Goal: Task Accomplishment & Management: Complete application form

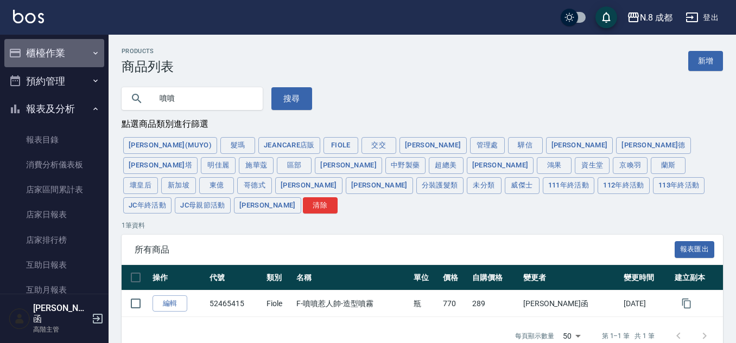
click at [66, 49] on button "櫃檯作業" at bounding box center [54, 53] width 100 height 28
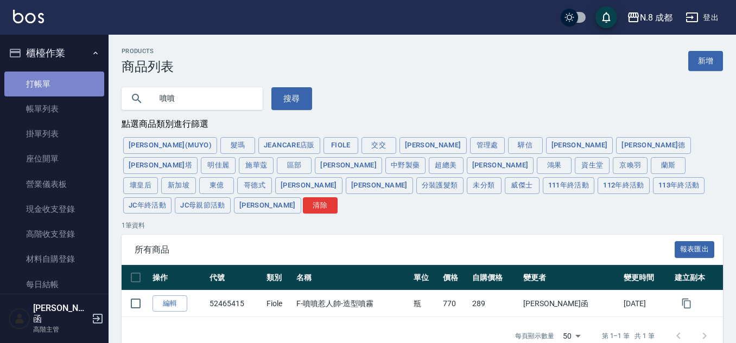
click at [60, 85] on link "打帳單" at bounding box center [54, 84] width 100 height 25
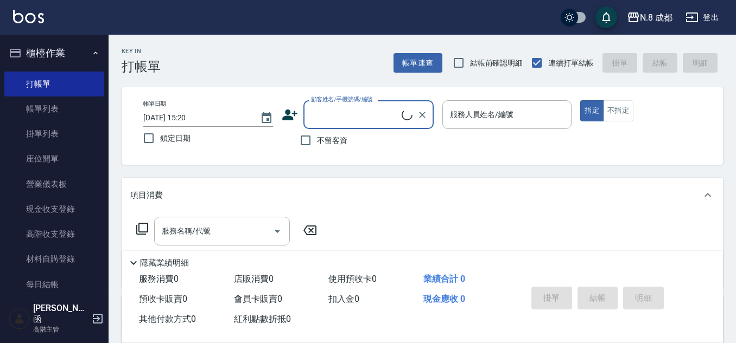
click at [342, 104] on div "顧客姓名/手機號碼/編號" at bounding box center [368, 114] width 130 height 29
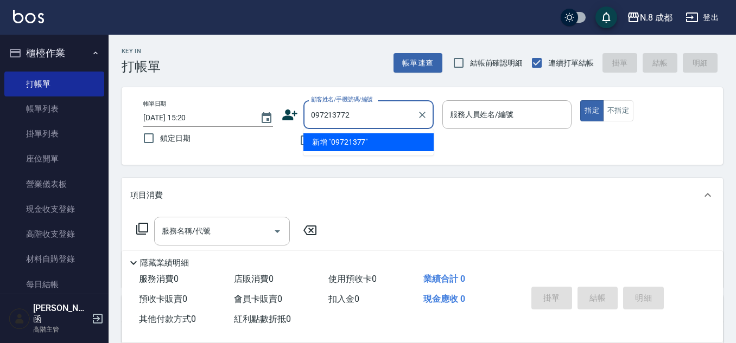
type input "0972137727"
drag, startPoint x: 386, startPoint y: 120, endPoint x: 245, endPoint y: 137, distance: 141.6
click at [245, 137] on div "帳單日期 [DATE] 15:20 鎖定日期 顧客姓名/手機號碼/編號 0972137727 顧客姓名/手機號碼/編號 不留客資 服務人員姓名/編號 服務人員…" at bounding box center [422, 126] width 575 height 52
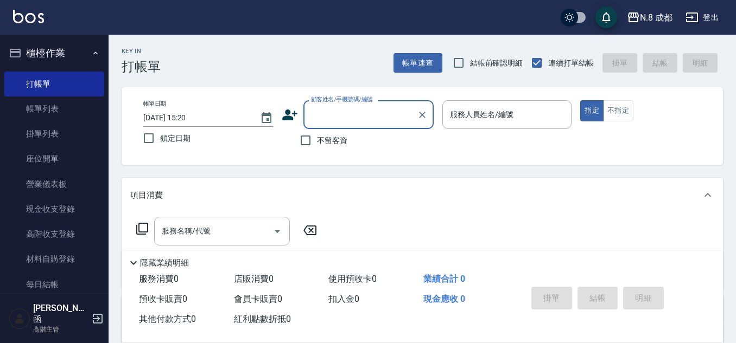
click at [287, 111] on icon at bounding box center [289, 115] width 15 height 11
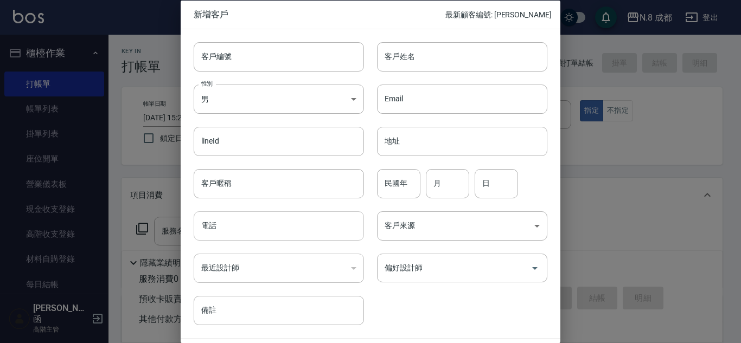
click at [233, 226] on input "電話" at bounding box center [279, 226] width 170 height 29
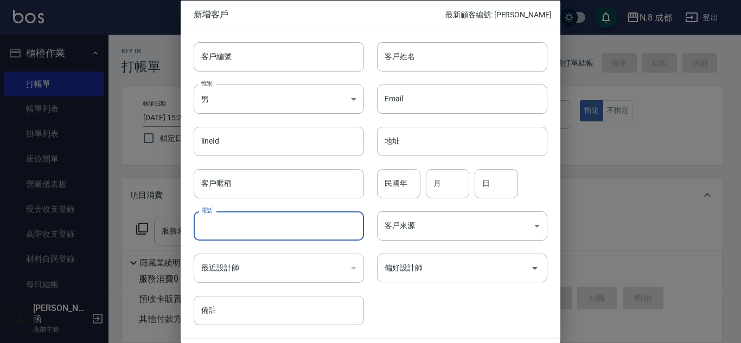
paste input "0972137727"
type input "0972137727"
click at [481, 55] on input "客戶姓名" at bounding box center [462, 56] width 170 height 29
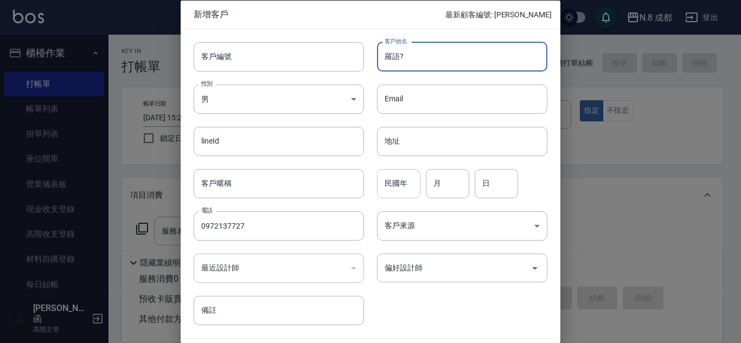
type input "羅語?"
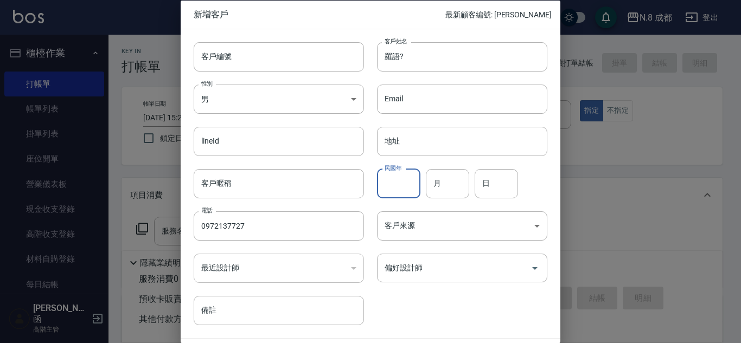
click at [389, 180] on input "民國年" at bounding box center [398, 183] width 43 height 29
type input "900"
drag, startPoint x: 368, startPoint y: 193, endPoint x: 339, endPoint y: 197, distance: 29.0
click at [339, 197] on div "客戶編號 客戶編號 客戶姓名 羅語? 客戶姓名 性別 男 [DEMOGRAPHIC_DATA] 性別 Email Email lineId lineId 地址…" at bounding box center [364, 177] width 367 height 297
type input "90"
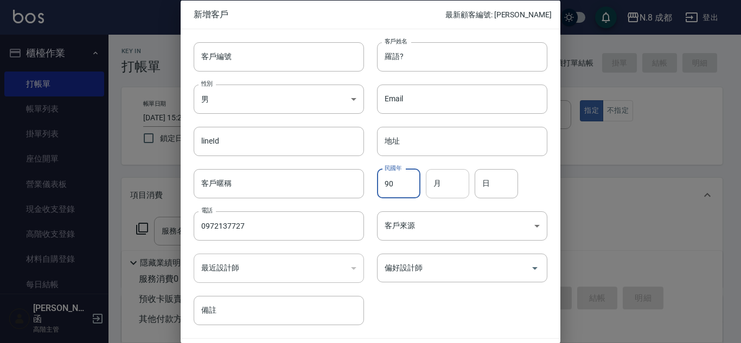
click at [449, 183] on input "月" at bounding box center [447, 183] width 43 height 29
type input "06"
click at [479, 186] on input "日" at bounding box center [496, 183] width 43 height 29
type input "30"
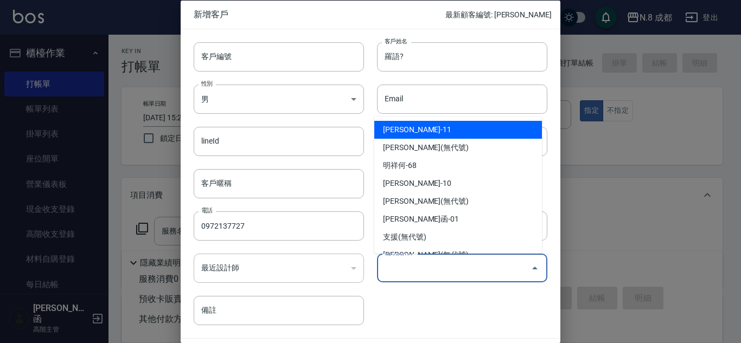
click at [456, 268] on input "偏好設計師" at bounding box center [454, 268] width 144 height 19
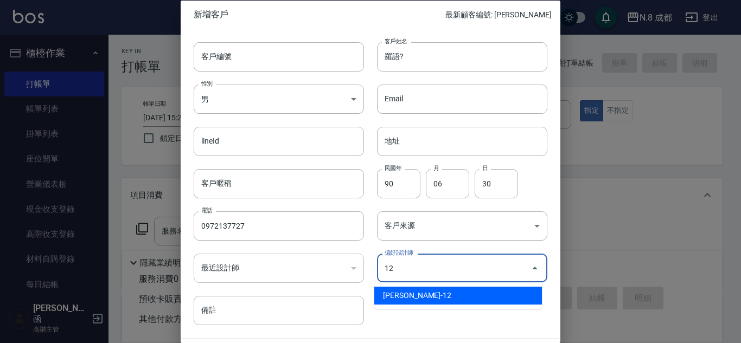
drag, startPoint x: 437, startPoint y: 301, endPoint x: 451, endPoint y: 296, distance: 14.6
click at [438, 301] on li "[PERSON_NAME]-12" at bounding box center [458, 296] width 168 height 18
type input "張芷瑜"
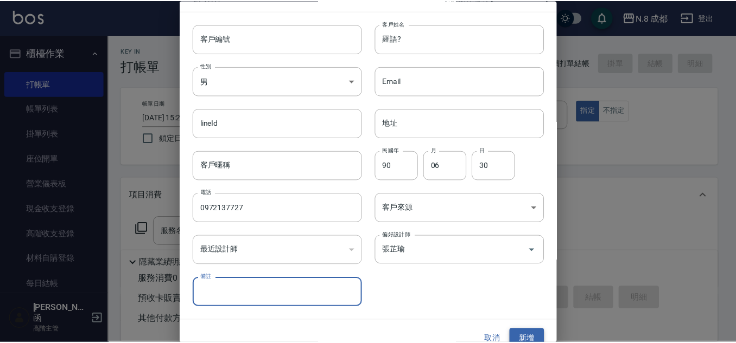
scroll to position [33, 0]
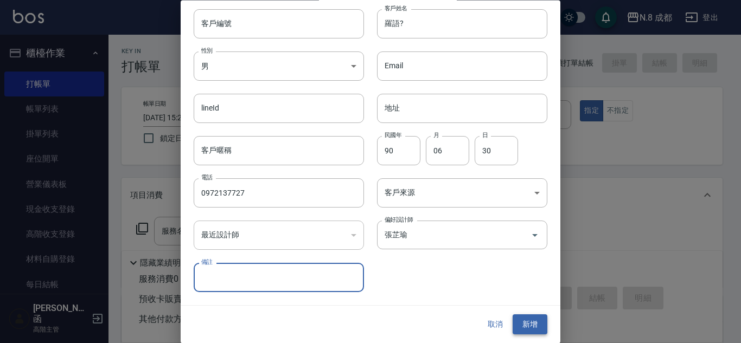
click at [520, 318] on button "新增" at bounding box center [530, 325] width 35 height 20
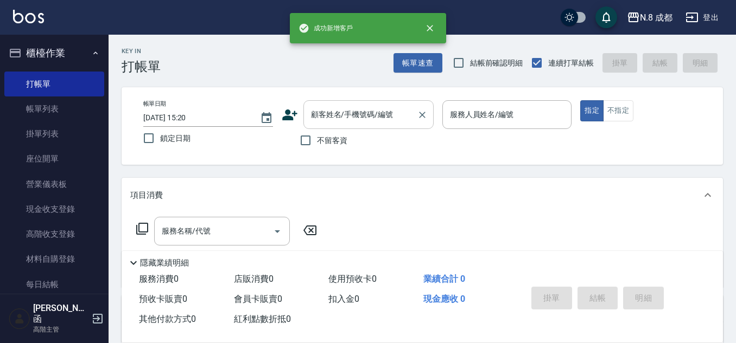
click at [365, 111] on input "顧客姓名/手機號碼/編號" at bounding box center [360, 114] width 104 height 19
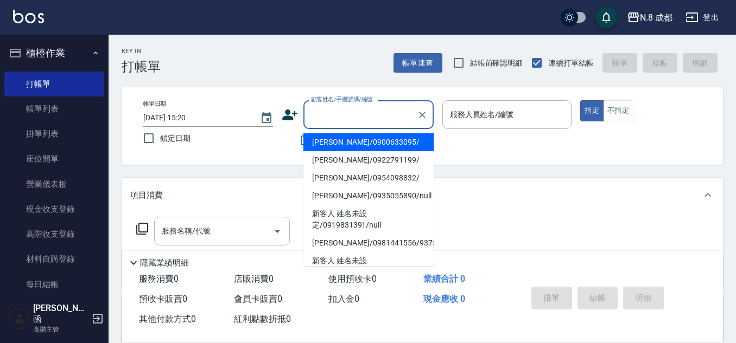
paste input "0972137727"
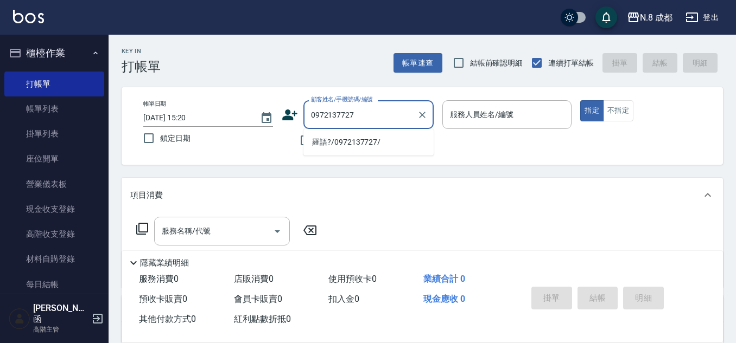
click at [382, 135] on li "羅語?/0972137727/" at bounding box center [368, 142] width 130 height 18
type input "羅語?/0972137727/"
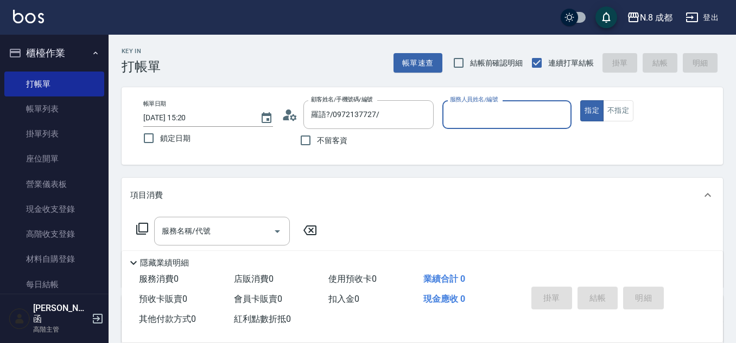
type input "[PERSON_NAME]-12"
click at [240, 230] on input "服務名稱/代號" at bounding box center [214, 231] width 110 height 19
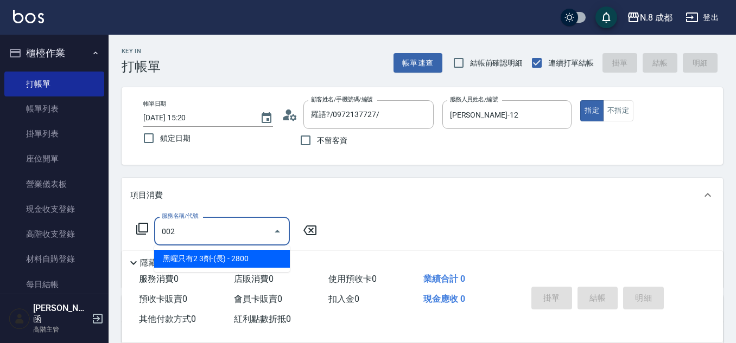
click at [237, 253] on span "黑曜只有2 3劑-(長) - 2800" at bounding box center [222, 259] width 136 height 18
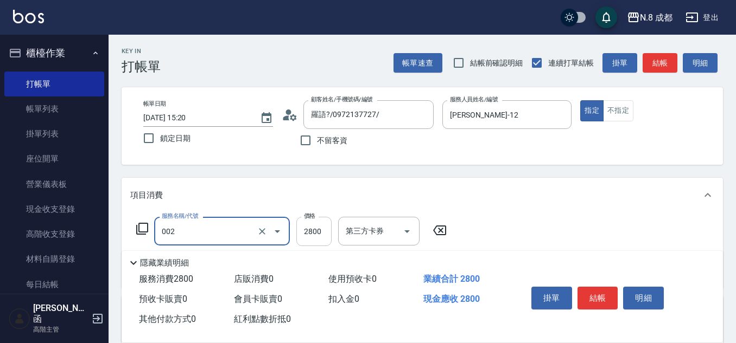
type input "黑曜只有2 3劑-(長)(002)"
click at [319, 232] on input "2800" at bounding box center [313, 231] width 35 height 29
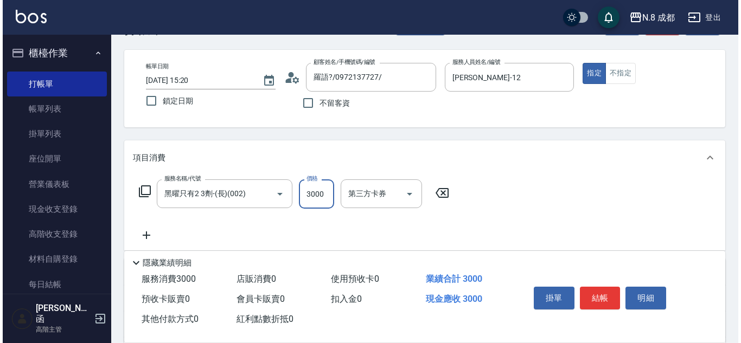
scroll to position [54, 0]
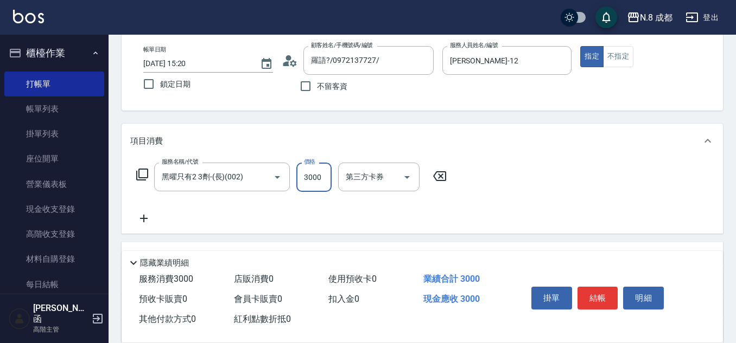
type input "3000"
click at [149, 219] on icon at bounding box center [143, 218] width 27 height 13
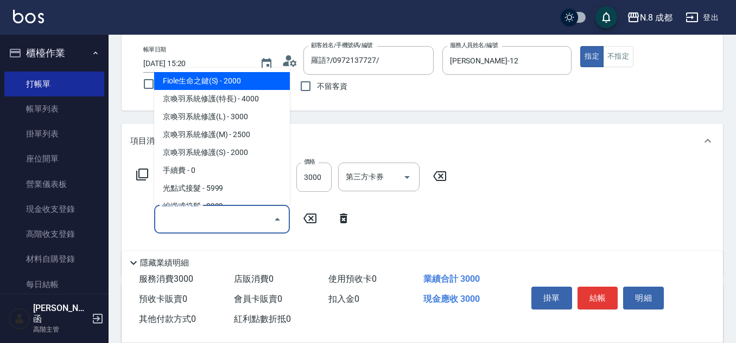
click at [188, 219] on input "服務名稱/代號" at bounding box center [214, 219] width 110 height 19
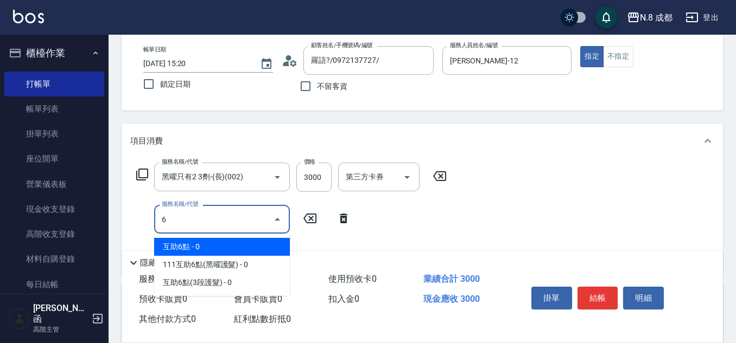
drag, startPoint x: 192, startPoint y: 245, endPoint x: 284, endPoint y: 242, distance: 91.7
click at [193, 245] on span "互助6點 - 0" at bounding box center [222, 247] width 136 height 18
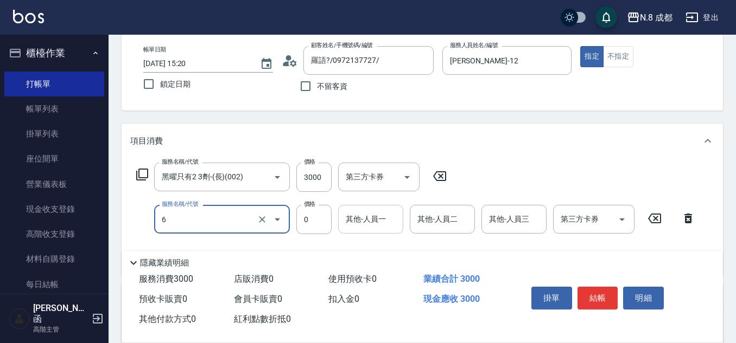
type input "互助6點(6)"
click at [372, 224] on input "其他-人員一" at bounding box center [370, 219] width 55 height 19
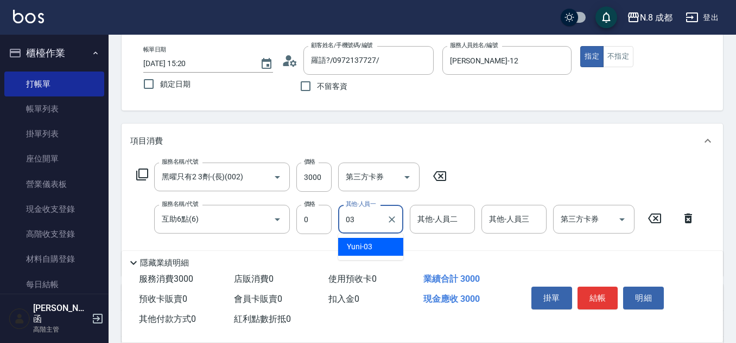
click at [359, 247] on span "Yuni -03" at bounding box center [360, 246] width 26 height 11
type input "Yuni-03"
click at [600, 294] on button "結帳" at bounding box center [597, 298] width 41 height 23
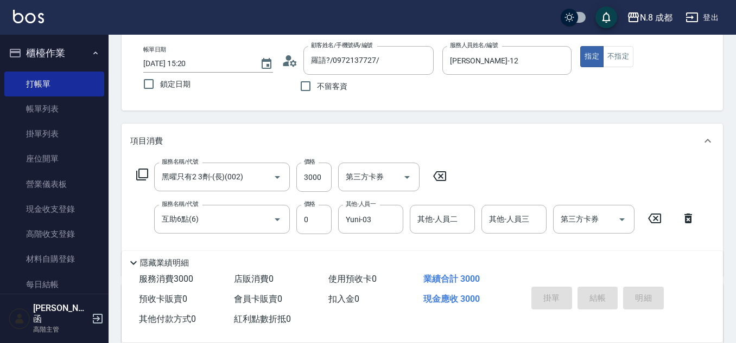
type input "[DATE] 15:23"
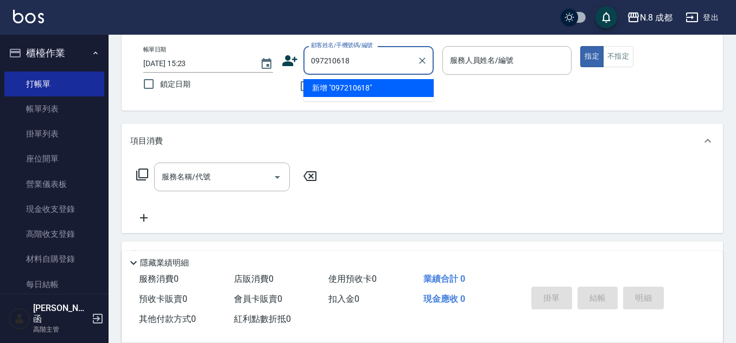
type input "0972106186"
drag, startPoint x: 374, startPoint y: 63, endPoint x: 245, endPoint y: 73, distance: 129.5
click at [245, 73] on div "帳單日期 [DATE] 15:23 鎖定日期 顧客姓名/手機號碼/編號 0972106186 顧客姓名/手機號碼/編號 不留客資 服務人員姓名/編號 服務人員…" at bounding box center [422, 72] width 575 height 52
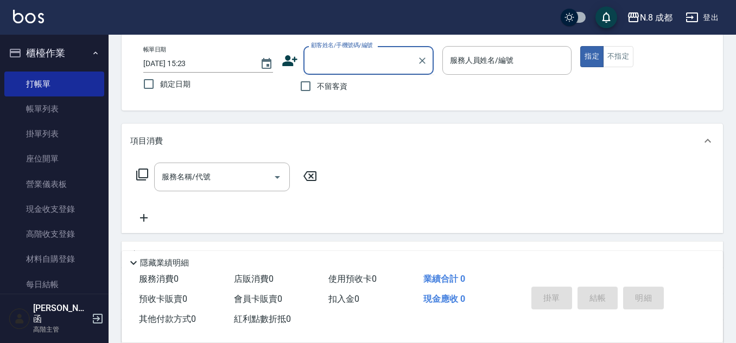
click at [284, 63] on icon at bounding box center [289, 60] width 15 height 11
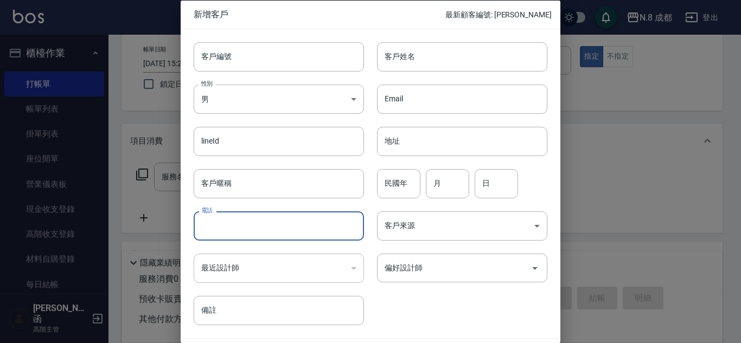
click at [241, 216] on input "電話" at bounding box center [279, 226] width 170 height 29
paste input "0972106186"
type input "0972106186"
click at [411, 49] on input "客戶姓名" at bounding box center [462, 56] width 170 height 29
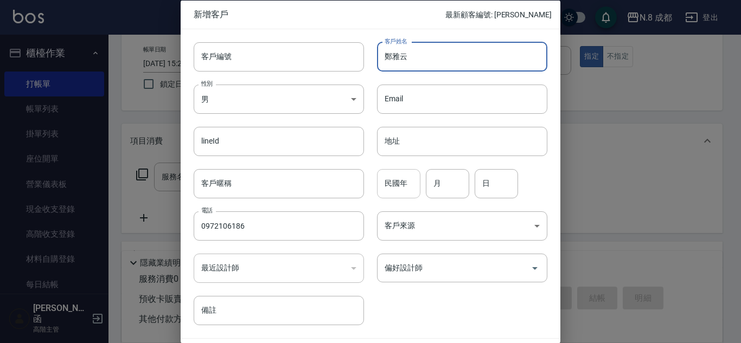
type input "鄭雅云"
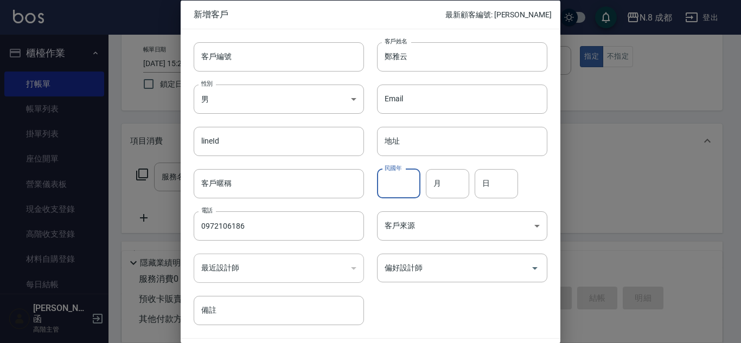
click at [384, 185] on input "民國年" at bounding box center [398, 183] width 43 height 29
type input "86"
click at [452, 185] on input "月" at bounding box center [447, 183] width 43 height 29
type input "09"
click at [500, 187] on input "0" at bounding box center [496, 183] width 43 height 29
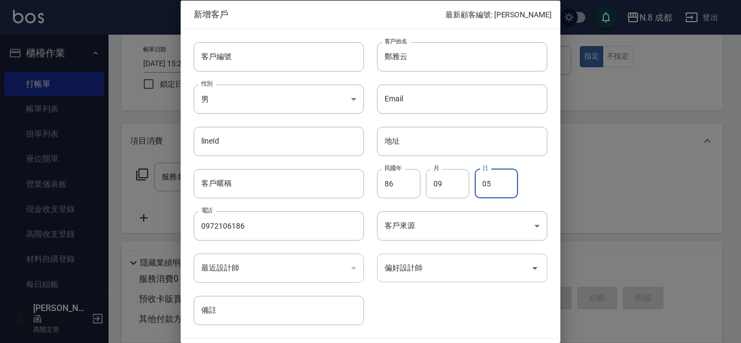
type input "05"
click at [461, 275] on input "偏好設計師" at bounding box center [454, 268] width 144 height 19
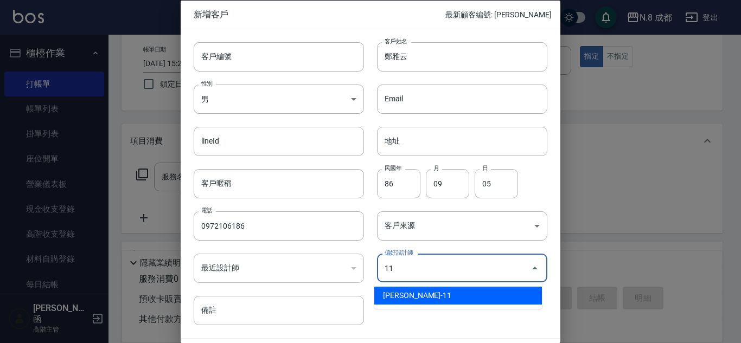
click at [455, 291] on li "[PERSON_NAME]-11" at bounding box center [458, 296] width 168 height 18
type input "葉真甄"
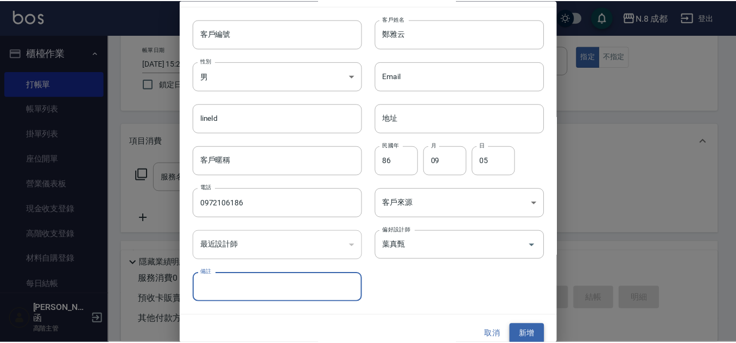
scroll to position [33, 0]
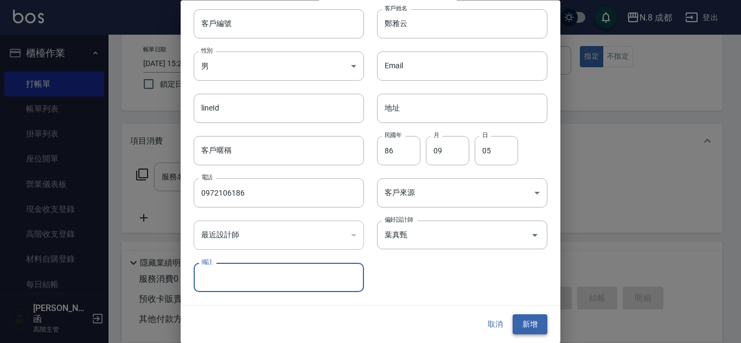
click at [527, 318] on button "新增" at bounding box center [530, 325] width 35 height 20
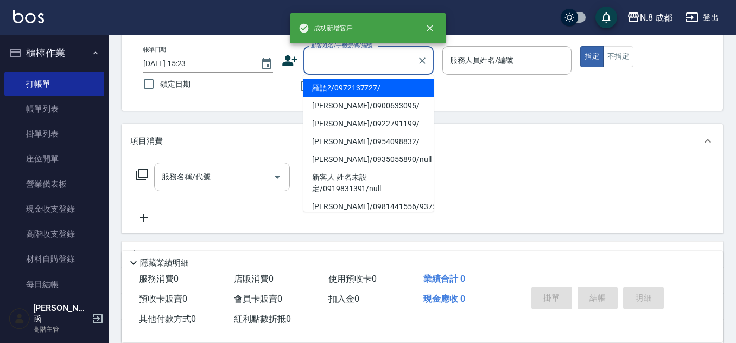
click at [337, 56] on input "顧客姓名/手機號碼/編號" at bounding box center [360, 60] width 104 height 19
paste input "0972106186"
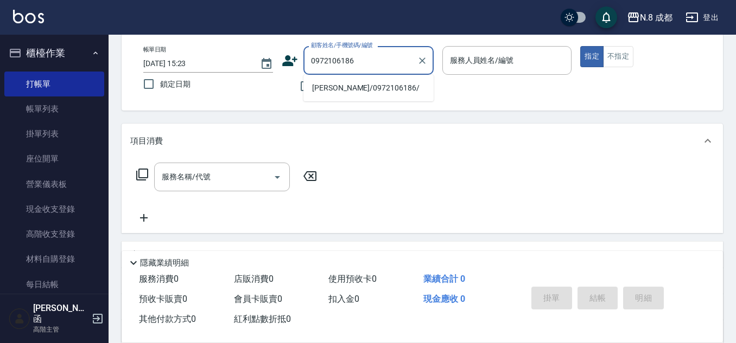
click at [343, 88] on li "[PERSON_NAME]/0972106186/" at bounding box center [368, 88] width 130 height 18
type input "[PERSON_NAME]/0972106186/"
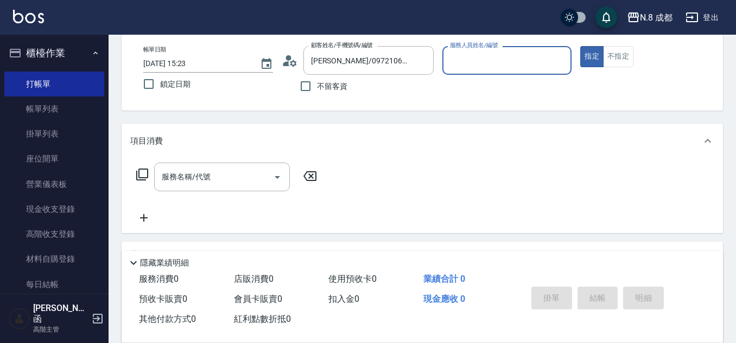
type input "[PERSON_NAME]-11"
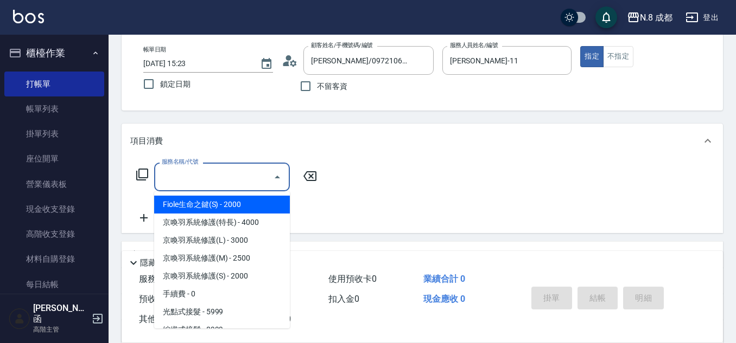
click at [209, 179] on input "服務名稱/代號" at bounding box center [214, 177] width 110 height 19
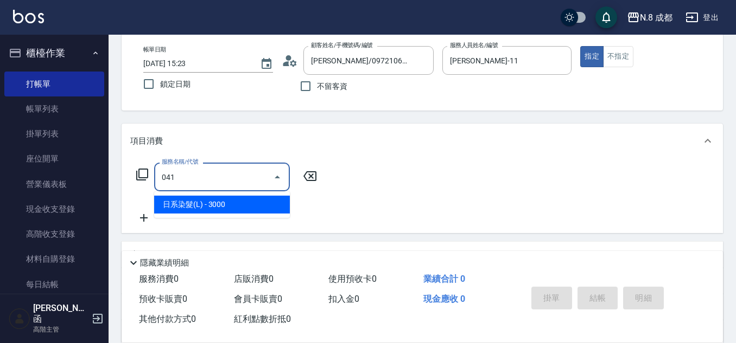
click at [214, 207] on span "日系染髮(L) - 3000" at bounding box center [222, 205] width 136 height 18
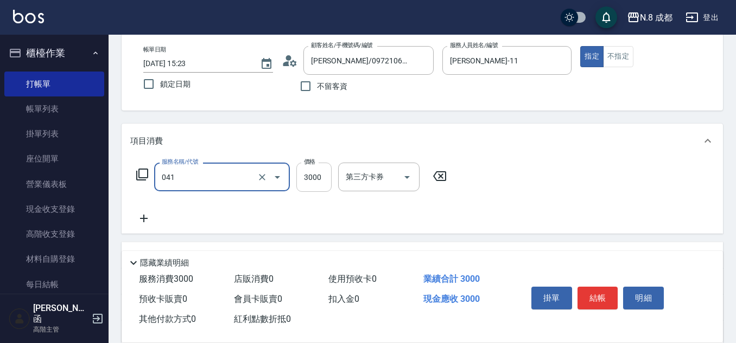
type input "日系染髮(L)(041)"
click at [322, 181] on input "3000" at bounding box center [313, 177] width 35 height 29
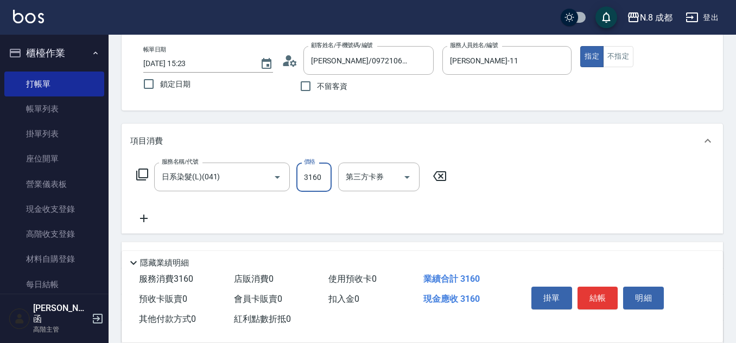
type input "3160"
click at [145, 220] on icon at bounding box center [143, 218] width 27 height 13
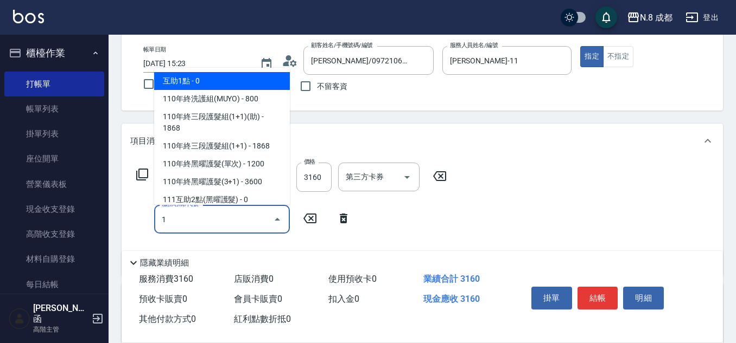
click at [195, 82] on span "互助1點 - 0" at bounding box center [222, 81] width 136 height 18
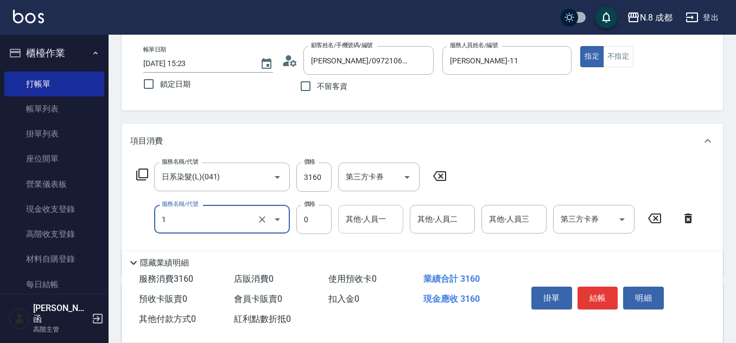
type input "互助1點(1)"
click at [376, 227] on input "其他-人員一" at bounding box center [370, 219] width 55 height 19
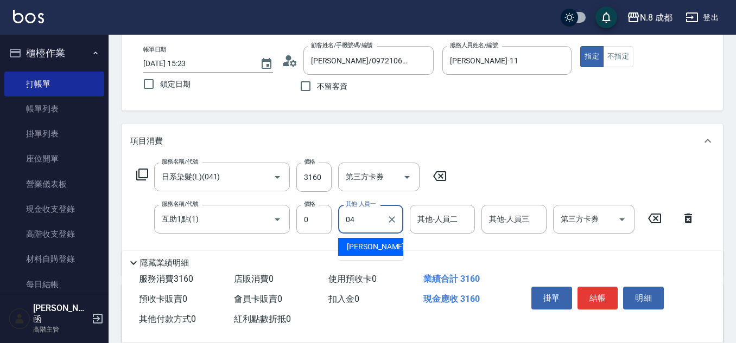
click at [377, 245] on span "[PERSON_NAME] -04" at bounding box center [381, 246] width 68 height 11
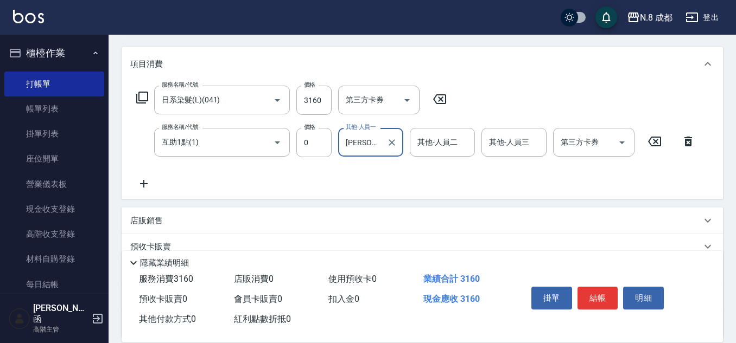
scroll to position [230, 0]
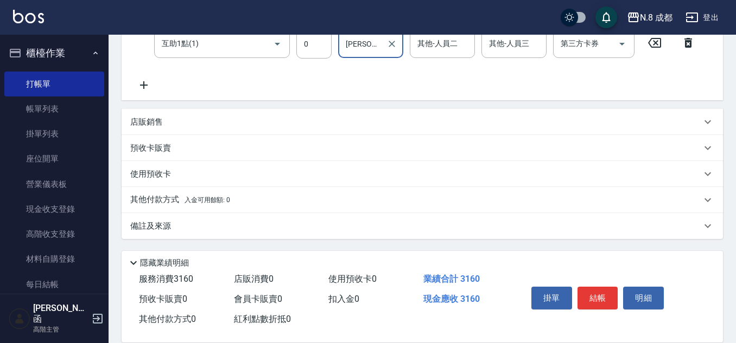
type input "[PERSON_NAME]-04"
drag, startPoint x: 151, startPoint y: 198, endPoint x: 151, endPoint y: 192, distance: 6.0
click at [151, 197] on p "其他付款方式 入金可用餘額: 0" at bounding box center [180, 200] width 100 height 12
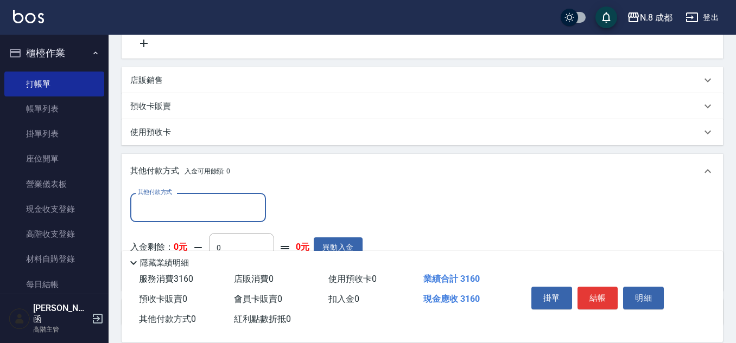
scroll to position [284, 0]
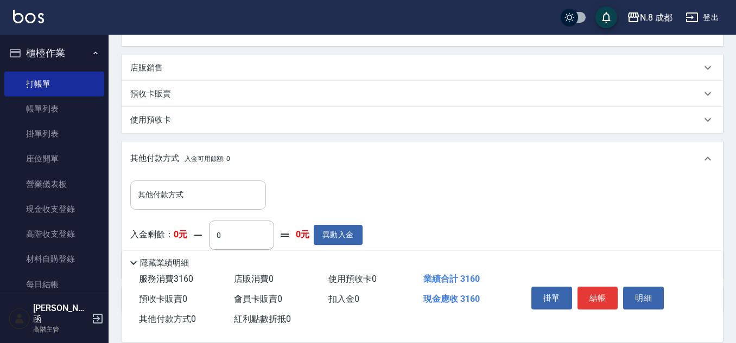
drag, startPoint x: 172, startPoint y: 216, endPoint x: 172, endPoint y: 208, distance: 8.1
click at [172, 215] on div "其他付款方式 其他付款方式 入金剩餘： 0元 0 ​ 整筆扣入金 0元 異動入金" at bounding box center [246, 225] width 232 height 88
click at [173, 192] on input "其他付款方式" at bounding box center [198, 195] width 126 height 19
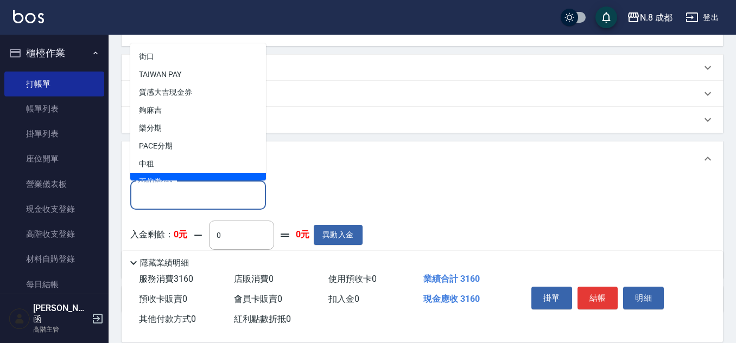
scroll to position [33, 0]
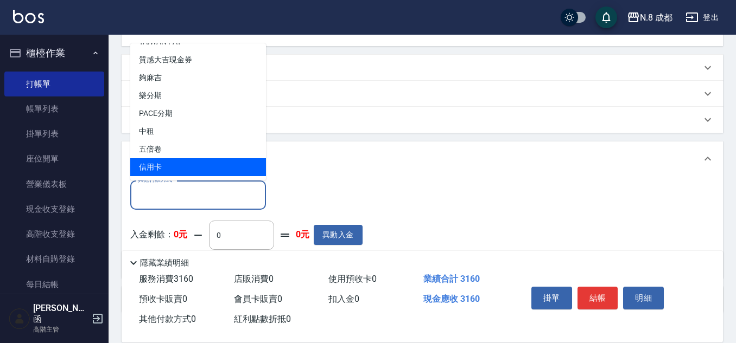
click at [203, 172] on span "信用卡" at bounding box center [198, 167] width 136 height 18
type input "信用卡"
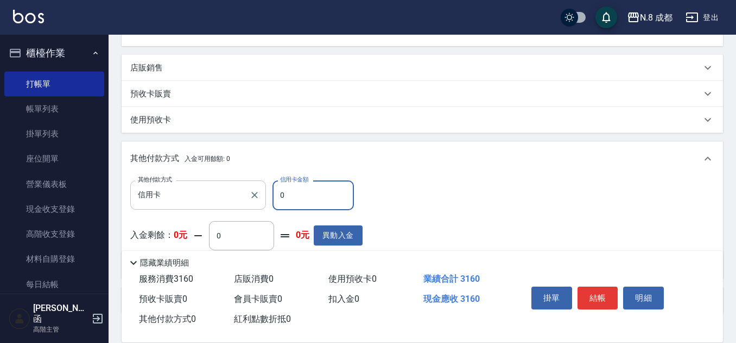
drag, startPoint x: 292, startPoint y: 201, endPoint x: 220, endPoint y: 181, distance: 74.9
click at [222, 183] on div "其他付款方式 信用卡 其他付款方式 信用卡金額 0 信用卡金額" at bounding box center [246, 195] width 232 height 29
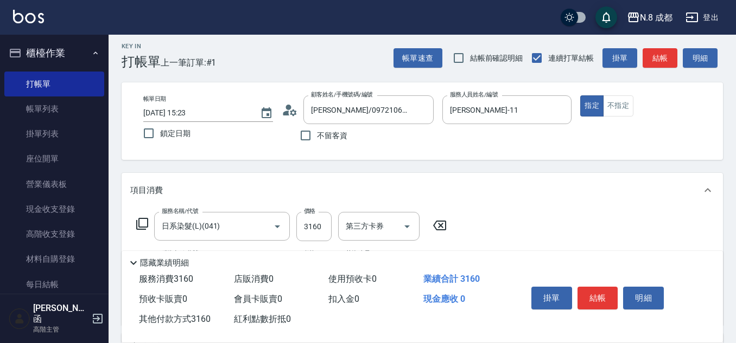
scroll to position [0, 0]
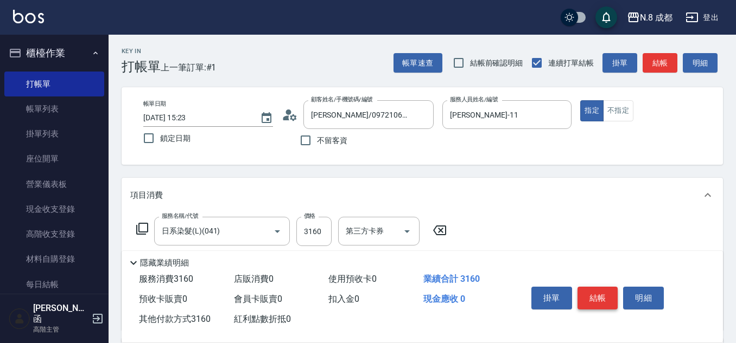
type input "3160"
click at [608, 296] on button "結帳" at bounding box center [597, 298] width 41 height 23
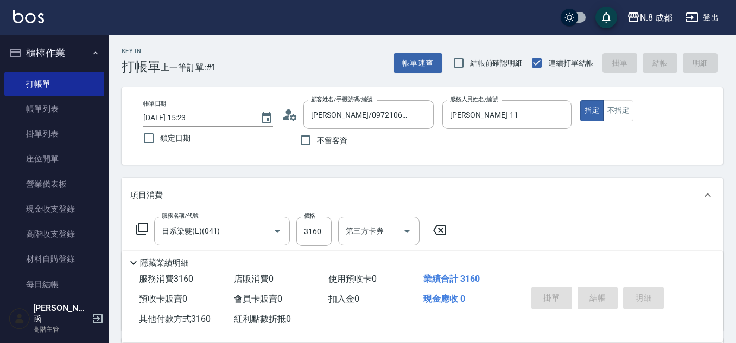
type input "[DATE] 15:24"
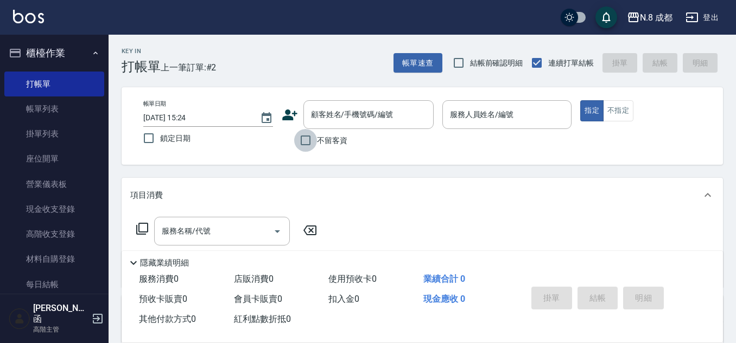
click at [315, 136] on input "不留客資" at bounding box center [305, 140] width 23 height 23
checkbox input "true"
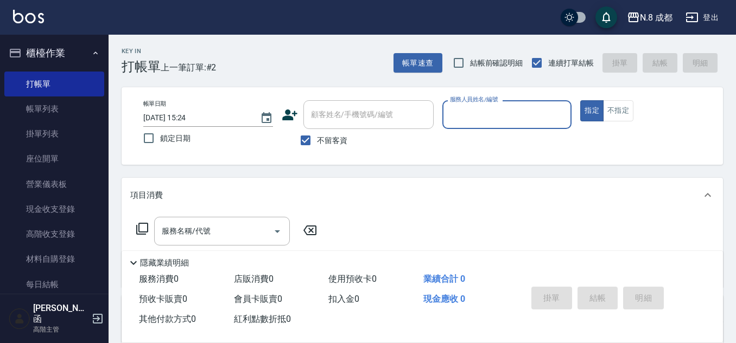
click at [466, 108] on input "服務人員姓名/編號" at bounding box center [507, 114] width 120 height 19
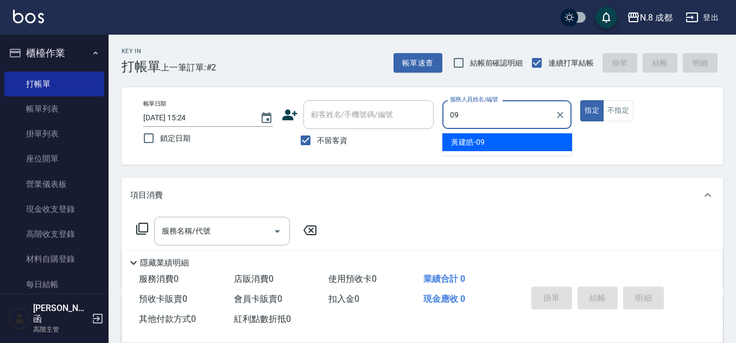
click at [469, 134] on ul "[PERSON_NAME]-09" at bounding box center [507, 142] width 130 height 27
click at [464, 144] on span "[PERSON_NAME]-09" at bounding box center [468, 142] width 34 height 11
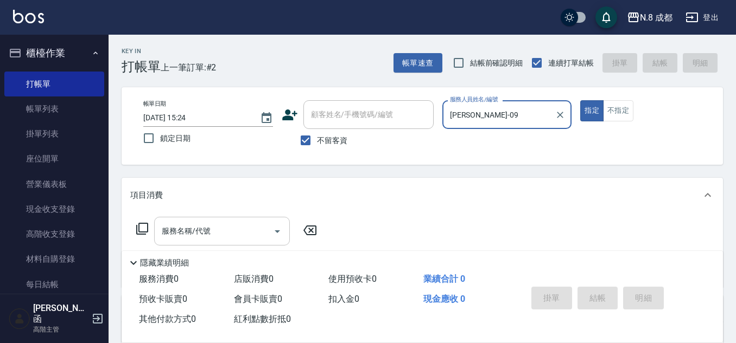
type input "[PERSON_NAME]-09"
click at [209, 235] on input "服務名稱/代號" at bounding box center [214, 231] width 110 height 19
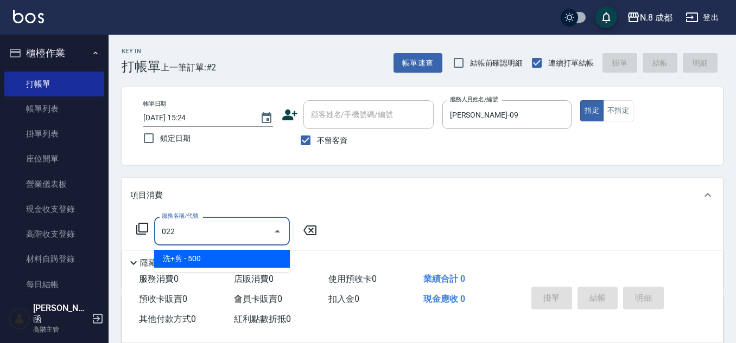
click at [211, 258] on span "洗+剪 - 500" at bounding box center [222, 259] width 136 height 18
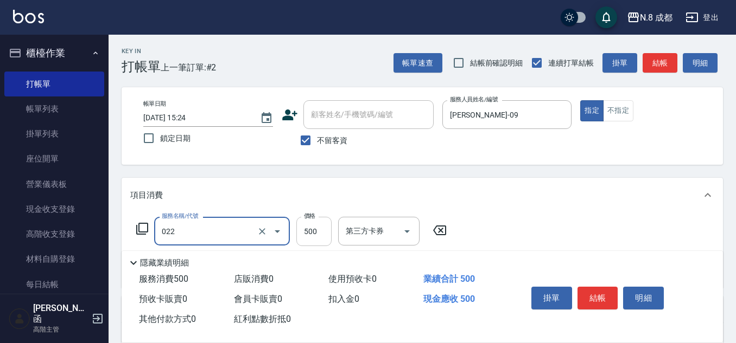
type input "洗+剪(022)"
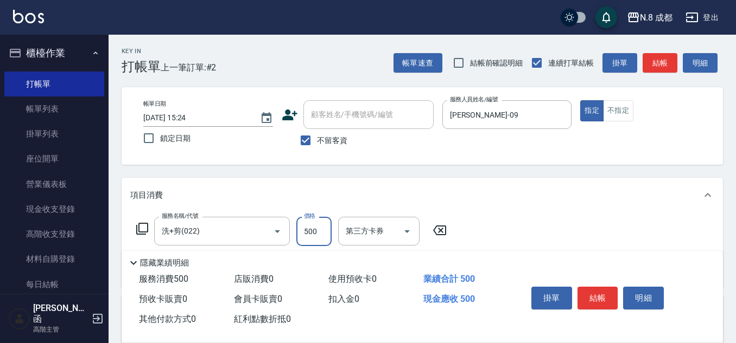
click at [315, 227] on input "500" at bounding box center [313, 231] width 35 height 29
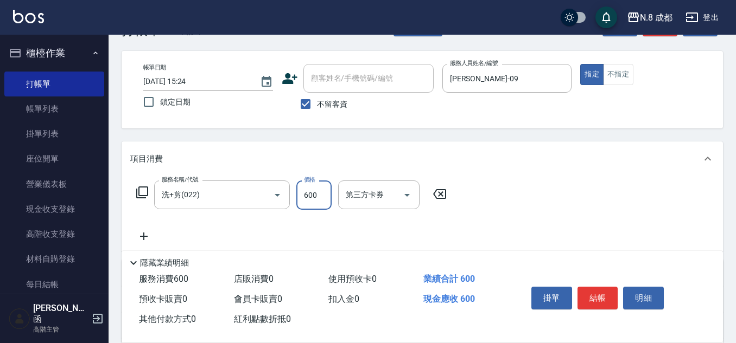
scroll to position [54, 0]
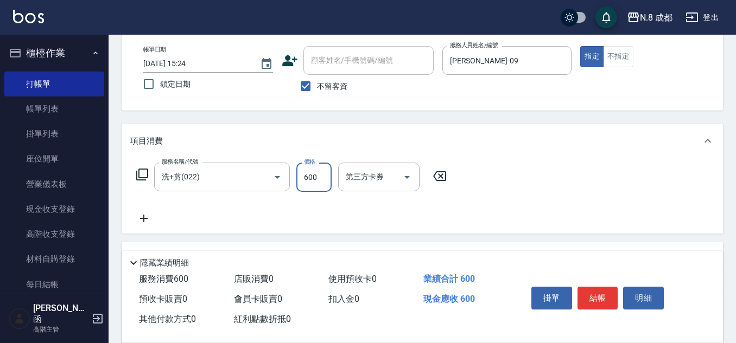
type input "600"
click at [148, 220] on icon at bounding box center [143, 218] width 27 height 13
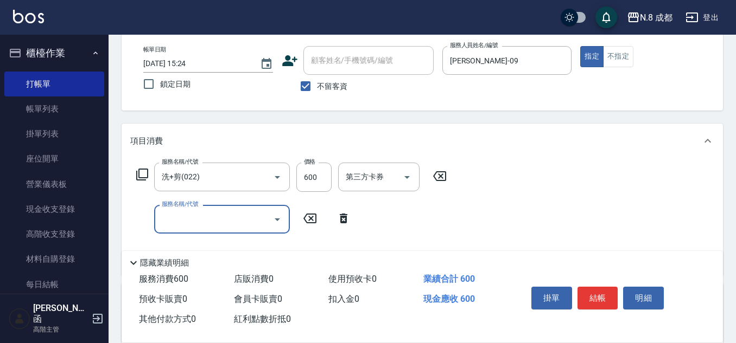
drag, startPoint x: 167, startPoint y: 225, endPoint x: 175, endPoint y: 224, distance: 7.7
click at [168, 225] on input "服務名稱/代號" at bounding box center [214, 219] width 110 height 19
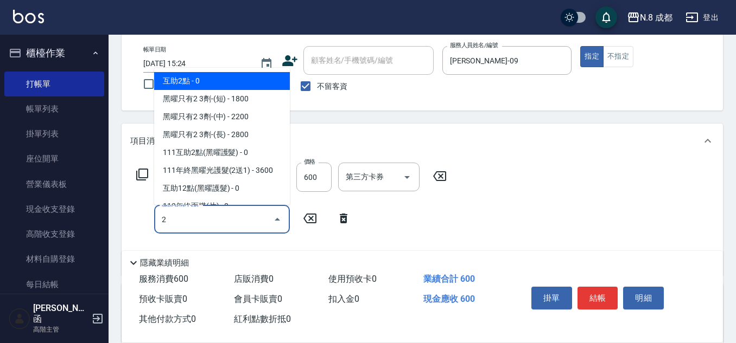
click at [198, 82] on span "互助2點 - 0" at bounding box center [222, 81] width 136 height 18
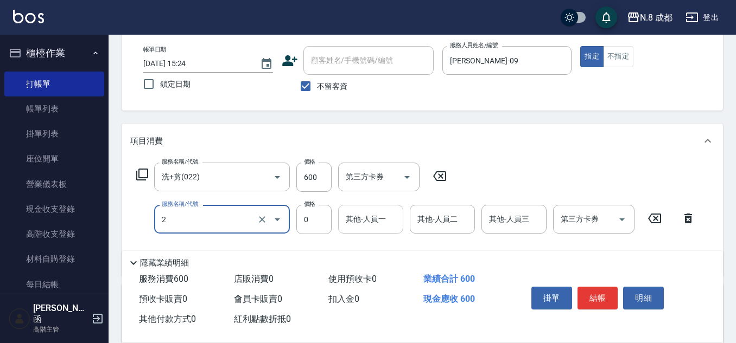
type input "互助2點(2)"
click at [375, 218] on input "其他-人員一" at bounding box center [370, 219] width 55 height 19
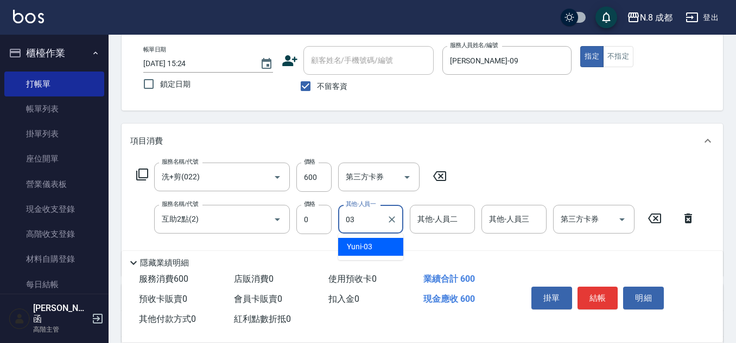
click at [372, 246] on span "Yuni -03" at bounding box center [360, 246] width 26 height 11
type input "Yuni-03"
click at [597, 290] on button "結帳" at bounding box center [597, 298] width 41 height 23
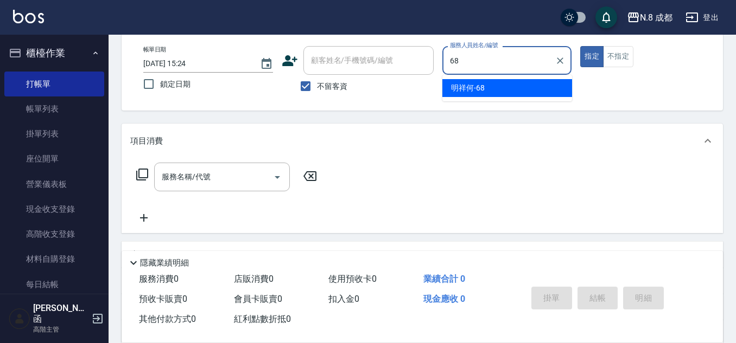
click at [480, 84] on span "明祥何 -68" at bounding box center [468, 87] width 34 height 11
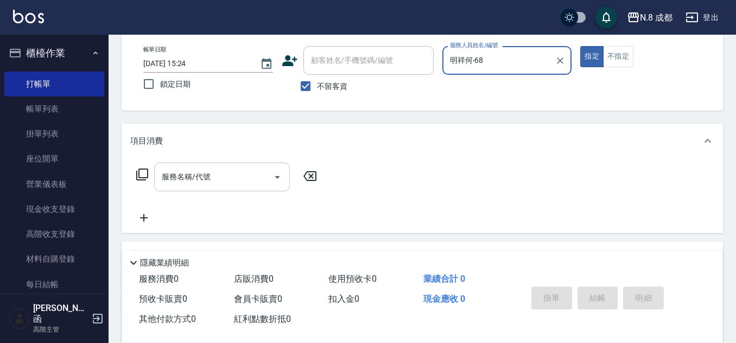
type input "明祥何-68"
click at [212, 168] on input "服務名稱/代號" at bounding box center [214, 177] width 110 height 19
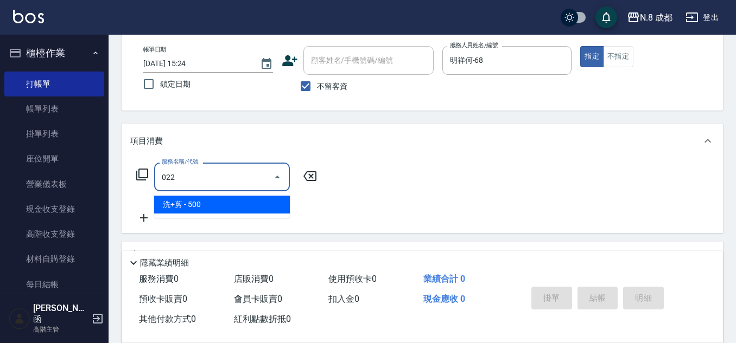
click at [207, 195] on ul "洗+剪 - 500" at bounding box center [222, 205] width 136 height 27
click at [231, 199] on span "洗+剪 - 500" at bounding box center [222, 205] width 136 height 18
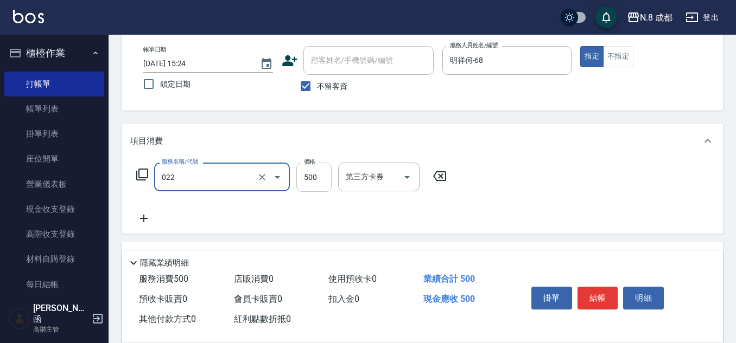
type input "洗+剪(022)"
click at [304, 174] on input "500" at bounding box center [313, 177] width 35 height 29
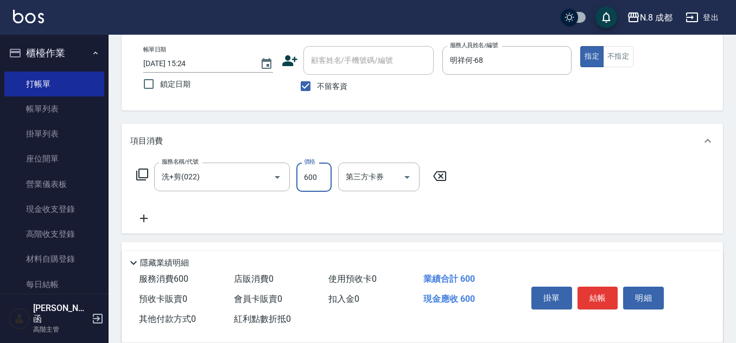
type input "600"
click at [150, 216] on icon at bounding box center [143, 218] width 27 height 13
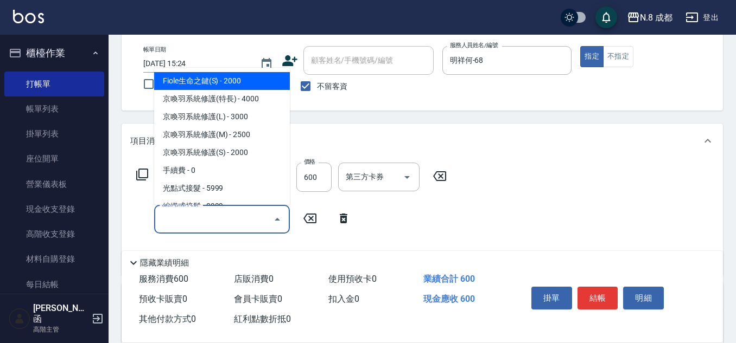
click at [170, 221] on input "服務名稱/代號" at bounding box center [214, 219] width 110 height 19
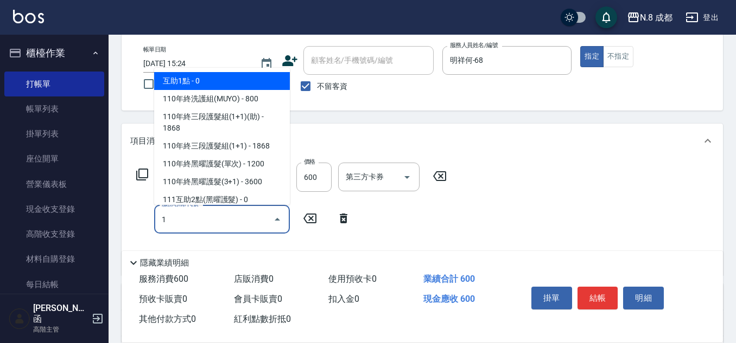
click at [194, 77] on span "互助1點 - 0" at bounding box center [222, 81] width 136 height 18
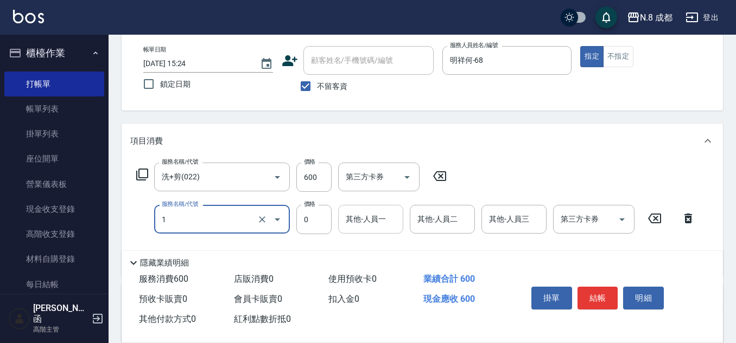
type input "互助1點(1)"
click at [360, 219] on input "其他-人員一" at bounding box center [370, 219] width 55 height 19
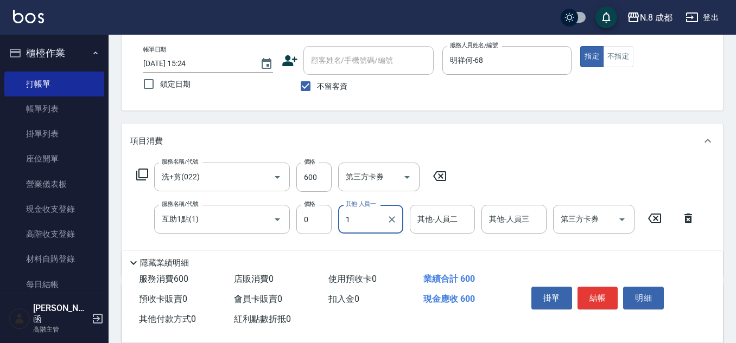
drag, startPoint x: 356, startPoint y: 220, endPoint x: 295, endPoint y: 212, distance: 61.8
click at [295, 212] on div "服務名稱/代號 互助1點(1) 服務名稱/代號 價格 0 價格 其他-人員一 1 其他-人員一 其他-人員二 其他-人員二 其他-人員三 其他-人員三 第三方…" at bounding box center [415, 219] width 571 height 29
click at [380, 247] on span "[PERSON_NAME]函 -01" at bounding box center [376, 252] width 58 height 23
type input "[PERSON_NAME]函-01"
drag, startPoint x: 390, startPoint y: 218, endPoint x: 373, endPoint y: 215, distance: 17.0
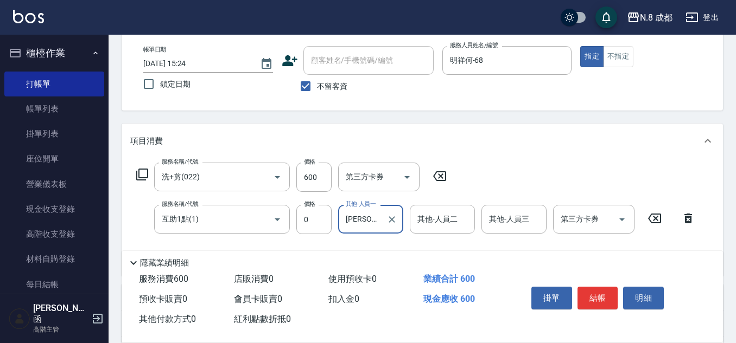
click at [391, 217] on icon "Clear" at bounding box center [391, 219] width 11 height 11
click at [359, 216] on input "其他-人員一" at bounding box center [370, 219] width 55 height 19
click at [359, 245] on span "[PERSON_NAME]-10" at bounding box center [381, 246] width 68 height 11
type input "[PERSON_NAME]-10"
click at [600, 293] on button "結帳" at bounding box center [597, 298] width 41 height 23
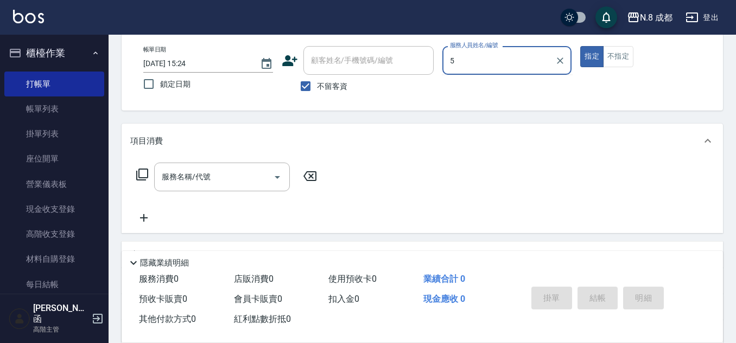
drag, startPoint x: 458, startPoint y: 61, endPoint x: 434, endPoint y: 58, distance: 24.6
click at [435, 58] on div "帳單日期 [DATE] 15:24 鎖定日期 顧客姓名/手機號碼/編號 顧客姓名/手機號碼/編號 不留客資 服務人員姓名/編號 5 服務人員姓名/編號 指定 …" at bounding box center [422, 72] width 575 height 52
click at [428, 63] on div "帳單日期 [DATE] 15:24 鎖定日期 顧客姓名/手機號碼/編號 顧客姓名/手機號碼/編號 不留客資 服務人員姓名/編號 25 服務人員姓名/編號 指定…" at bounding box center [422, 72] width 575 height 52
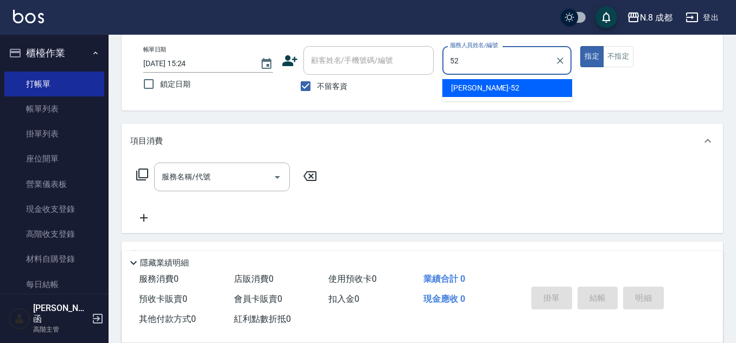
drag, startPoint x: 474, startPoint y: 83, endPoint x: 430, endPoint y: 87, distance: 44.2
click at [472, 83] on span "[PERSON_NAME]-52" at bounding box center [485, 87] width 68 height 11
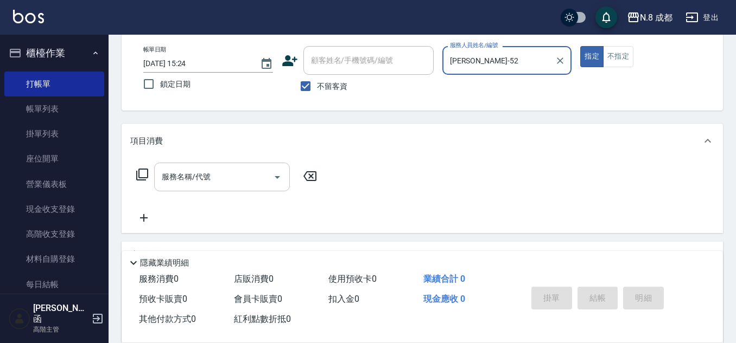
type input "[PERSON_NAME]-52"
click at [198, 180] on input "服務名稱/代號" at bounding box center [214, 177] width 110 height 19
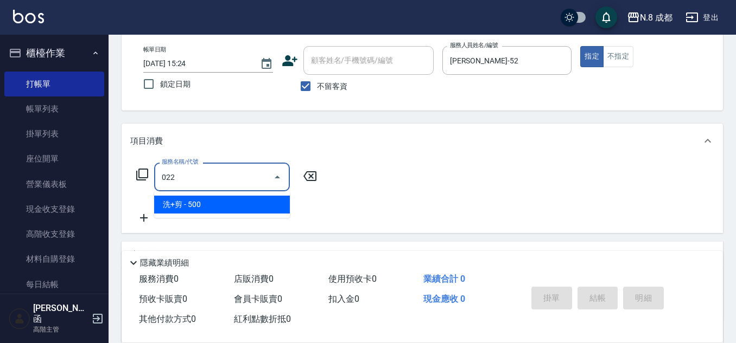
click at [208, 202] on span "洗+剪 - 500" at bounding box center [222, 205] width 136 height 18
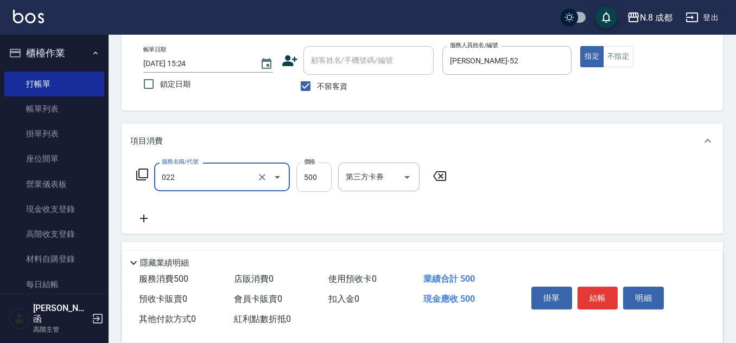
type input "洗+剪(022)"
click at [315, 177] on input "500" at bounding box center [313, 177] width 35 height 29
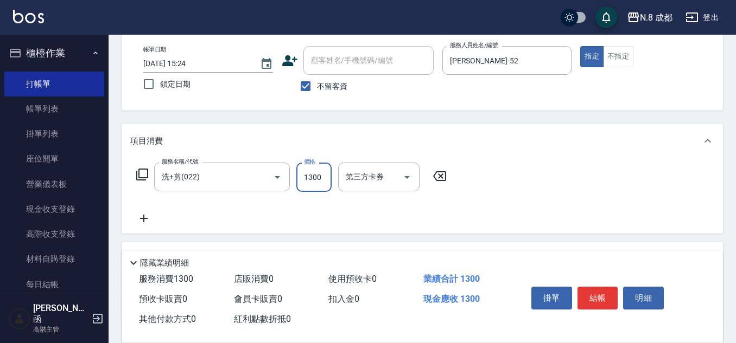
type input "1300"
click at [150, 219] on icon at bounding box center [143, 218] width 27 height 13
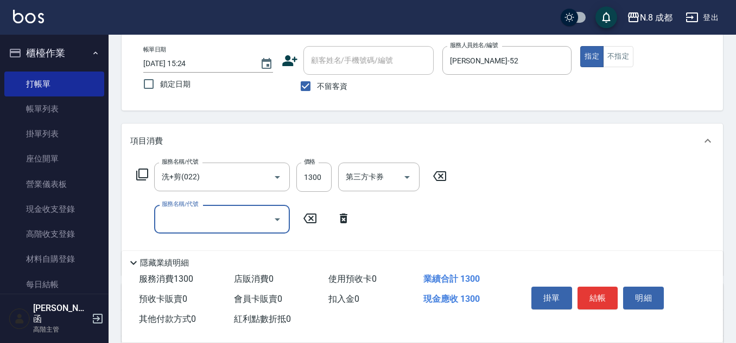
drag, startPoint x: 150, startPoint y: 219, endPoint x: 160, endPoint y: 219, distance: 9.2
click at [160, 219] on div "服務名稱/代號" at bounding box center [222, 219] width 136 height 29
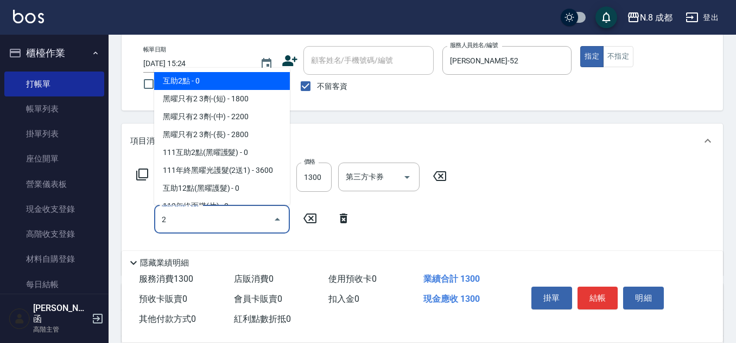
click at [217, 85] on span "互助2點 - 0" at bounding box center [222, 81] width 136 height 18
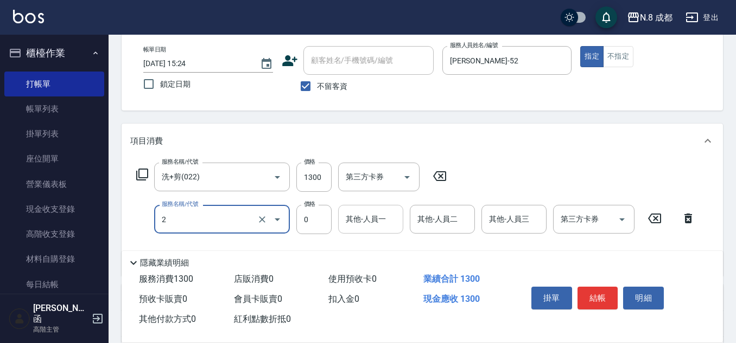
type input "互助2點(2)"
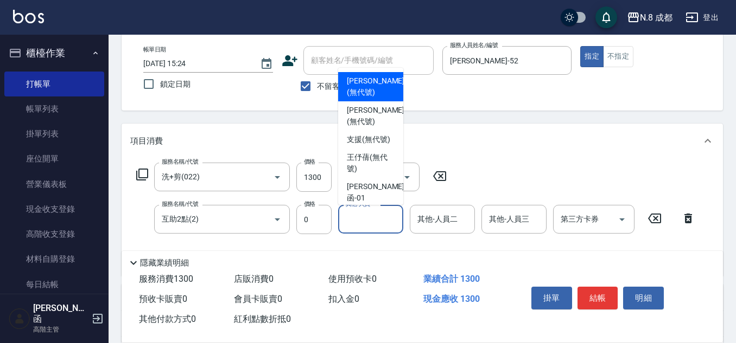
click at [375, 216] on input "其他-人員一" at bounding box center [370, 219] width 55 height 19
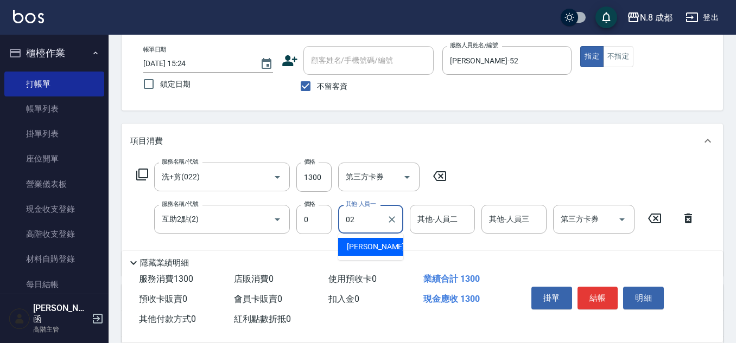
click at [371, 246] on span "[PERSON_NAME]-02" at bounding box center [381, 246] width 68 height 11
type input "[PERSON_NAME]-02"
click at [606, 298] on button "結帳" at bounding box center [597, 298] width 41 height 23
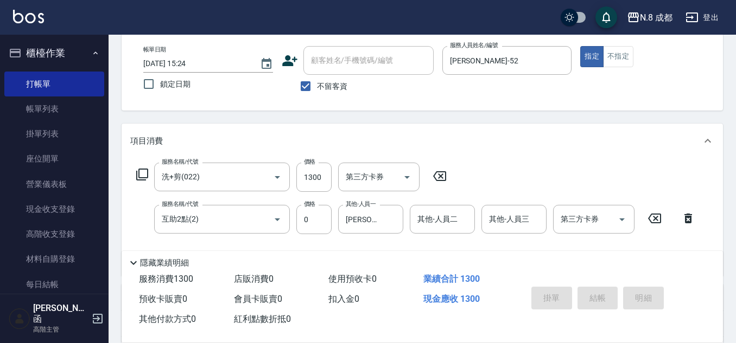
type input "[DATE] 15:25"
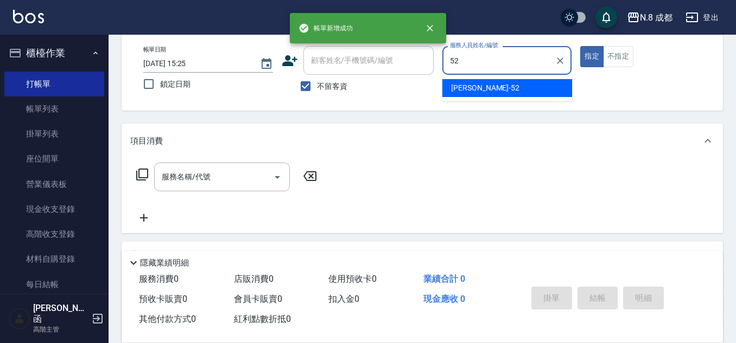
click at [477, 81] on div "[PERSON_NAME]-52" at bounding box center [507, 88] width 130 height 18
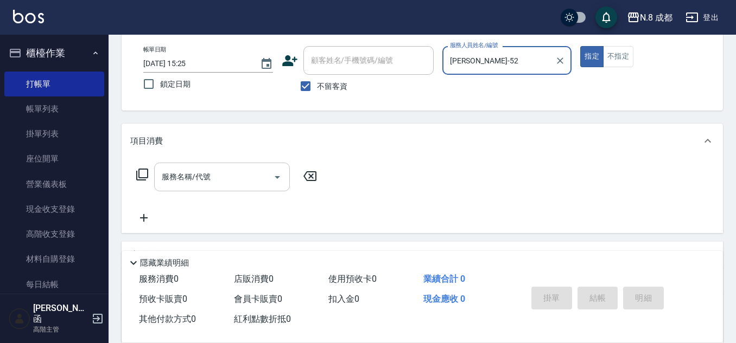
type input "[PERSON_NAME]-52"
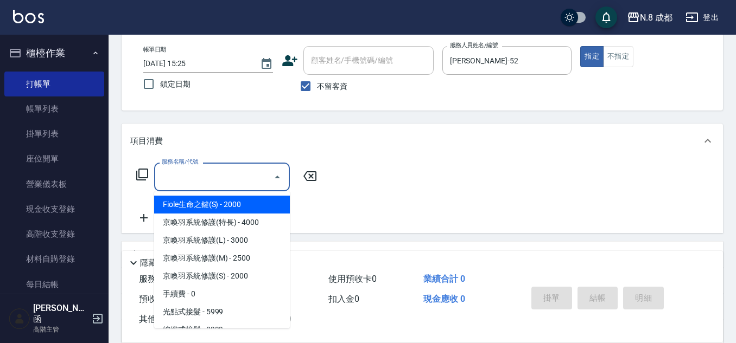
click at [203, 178] on input "服務名稱/代號" at bounding box center [214, 177] width 110 height 19
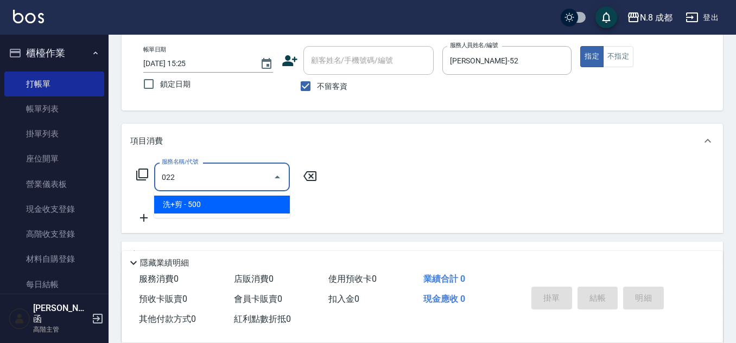
click at [188, 206] on span "洗+剪 - 500" at bounding box center [222, 205] width 136 height 18
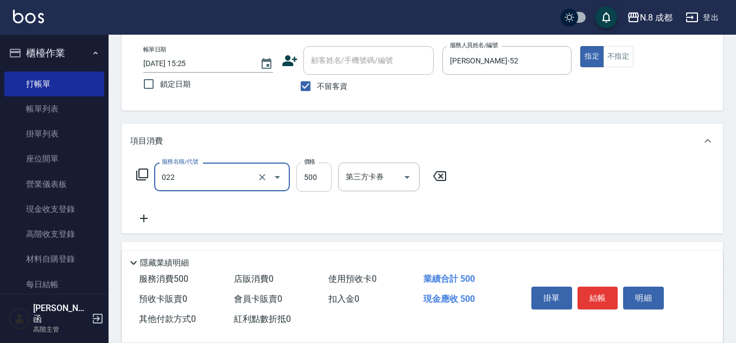
type input "洗+剪(022)"
click at [318, 180] on input "500" at bounding box center [313, 177] width 35 height 29
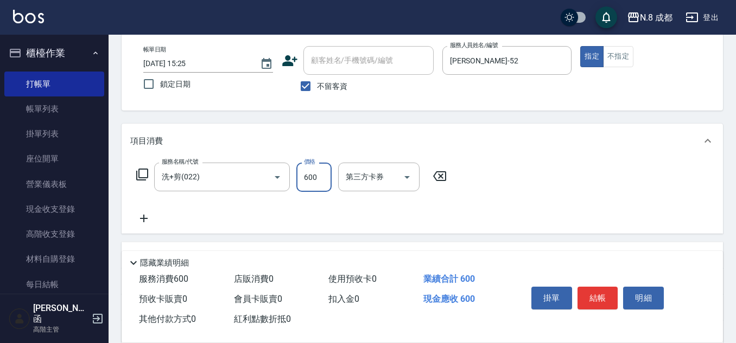
type input "600"
click at [143, 220] on icon at bounding box center [143, 218] width 27 height 13
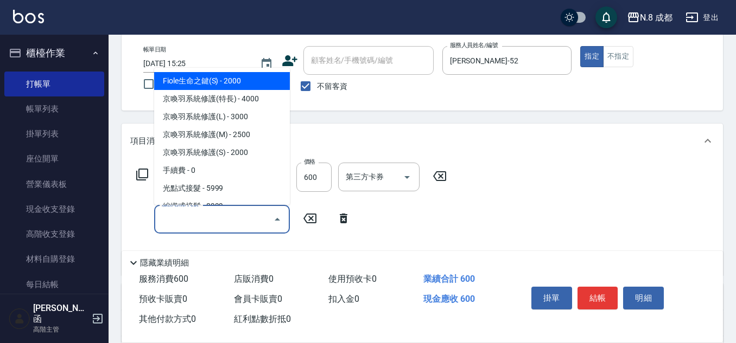
click at [193, 219] on input "服務名稱/代號" at bounding box center [214, 219] width 110 height 19
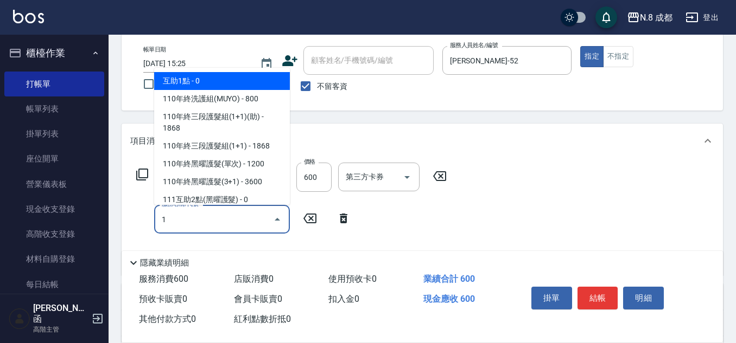
click at [220, 81] on span "互助1點 - 0" at bounding box center [222, 81] width 136 height 18
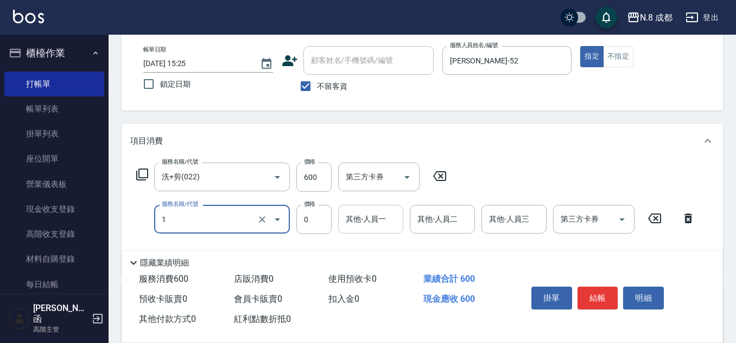
type input "互助1點(1)"
click at [378, 224] on input "其他-人員一" at bounding box center [370, 219] width 55 height 19
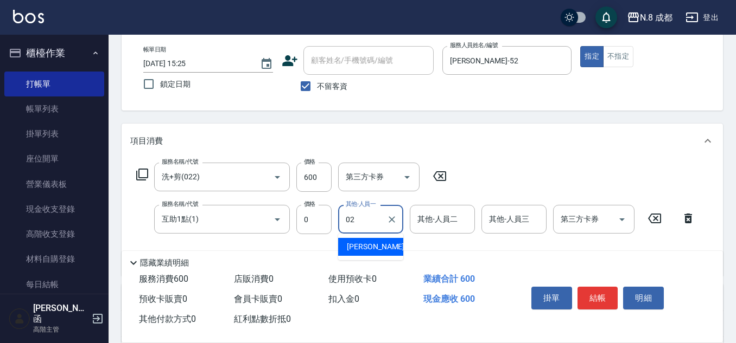
click at [377, 244] on span "[PERSON_NAME]-02" at bounding box center [381, 246] width 68 height 11
type input "[PERSON_NAME]-02"
click at [605, 293] on button "結帳" at bounding box center [597, 298] width 41 height 23
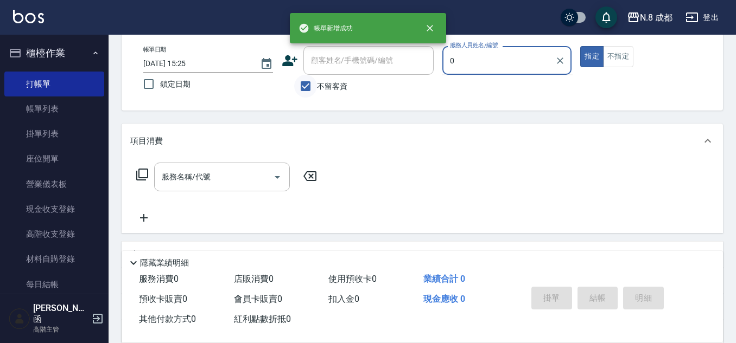
type input "0"
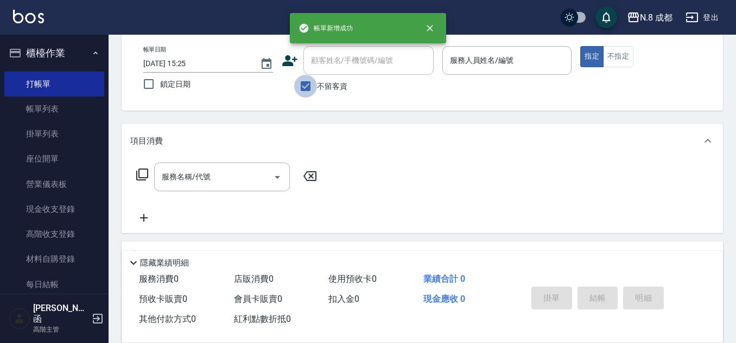
click at [314, 89] on input "不留客資" at bounding box center [305, 86] width 23 height 23
checkbox input "false"
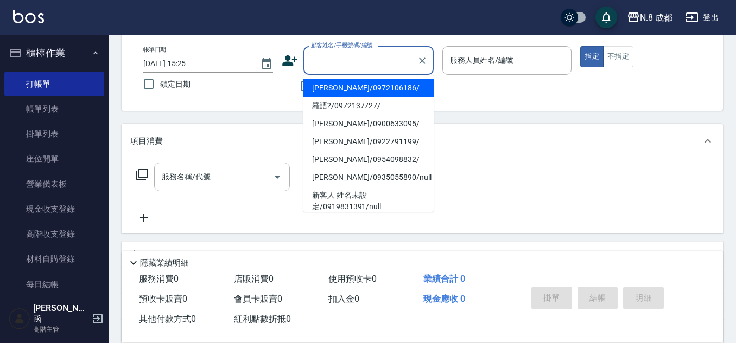
click at [339, 61] on input "顧客姓名/手機號碼/編號" at bounding box center [360, 60] width 104 height 19
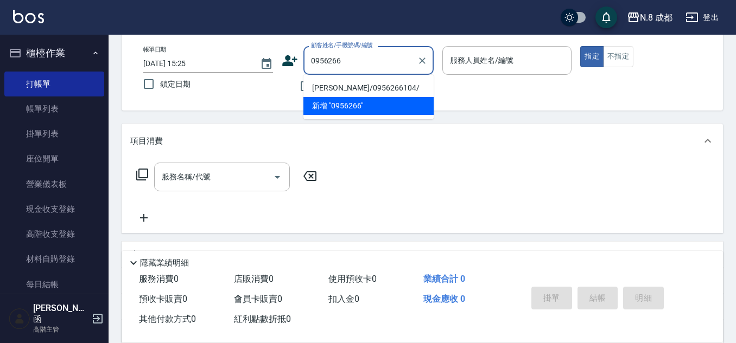
click at [400, 80] on li "[PERSON_NAME]/0956266104/" at bounding box center [368, 88] width 130 height 18
type input "[PERSON_NAME]/0956266104/"
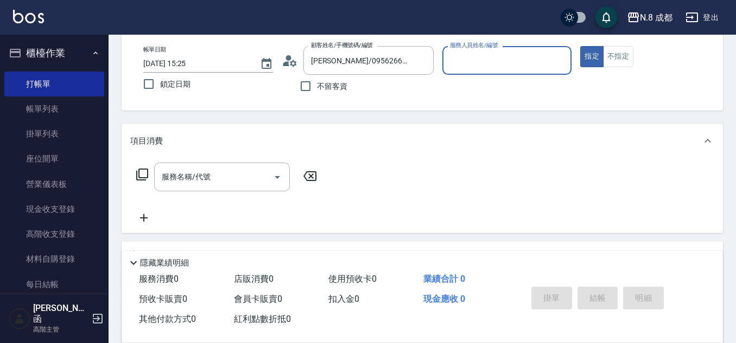
type input "[PERSON_NAME]程-13"
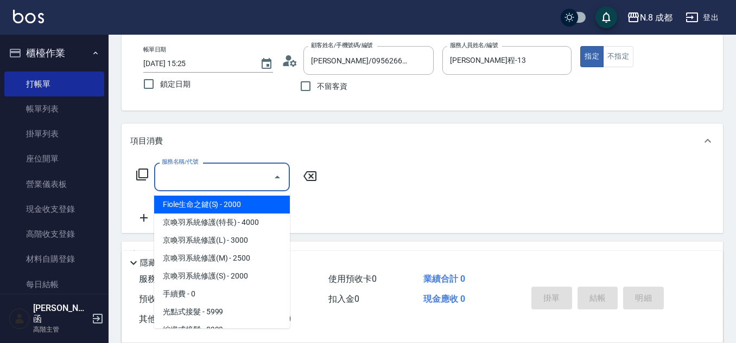
click at [211, 171] on input "服務名稱/代號" at bounding box center [214, 177] width 110 height 19
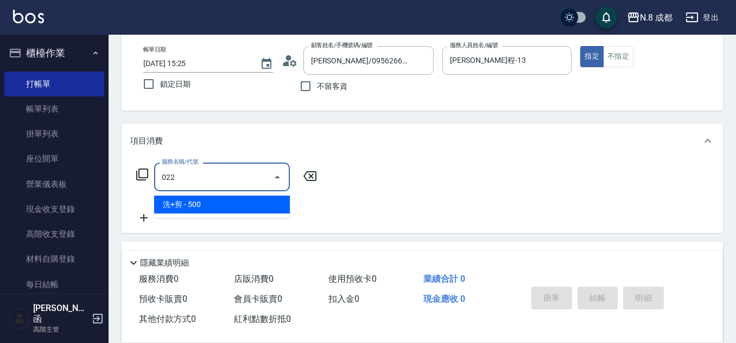
drag, startPoint x: 228, startPoint y: 202, endPoint x: 333, endPoint y: 190, distance: 105.9
click at [230, 202] on span "洗+剪 - 500" at bounding box center [222, 205] width 136 height 18
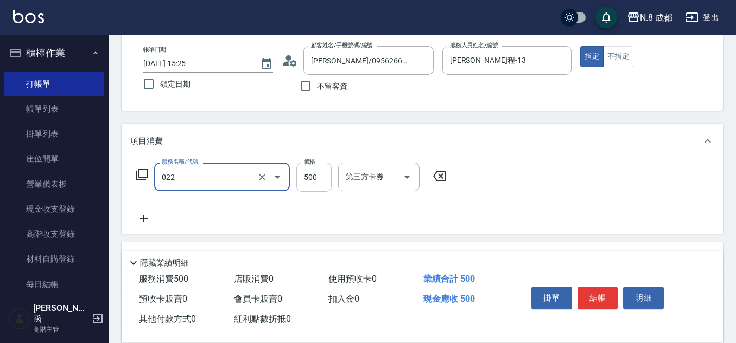
type input "洗+剪(022)"
click at [311, 176] on input "500" at bounding box center [313, 177] width 35 height 29
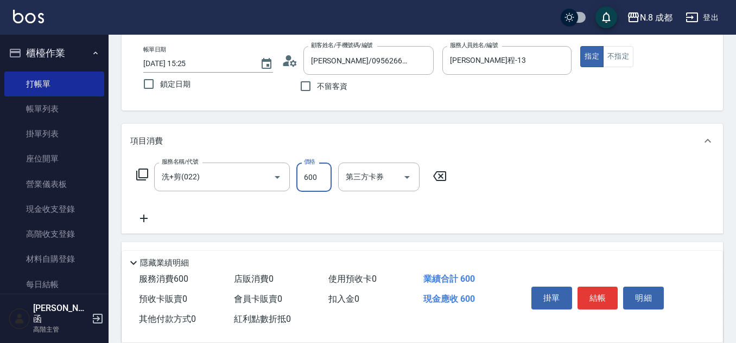
type input "600"
click at [144, 222] on icon at bounding box center [143, 218] width 27 height 13
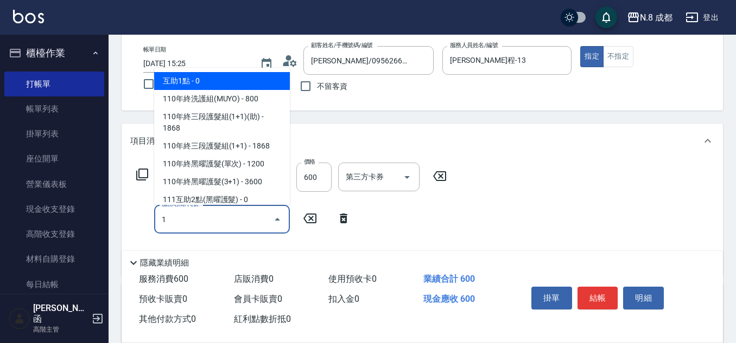
click at [202, 81] on span "互助1點 - 0" at bounding box center [222, 81] width 136 height 18
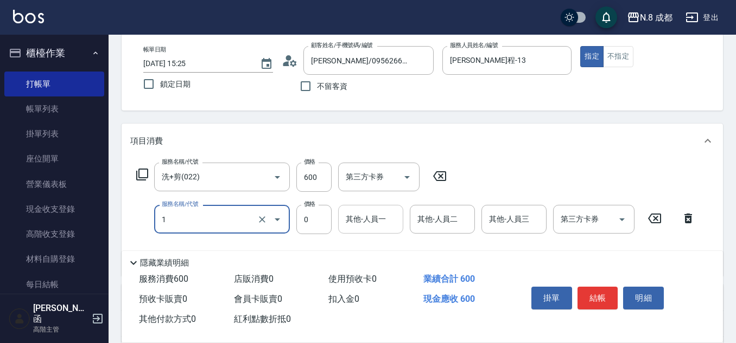
click at [377, 232] on div "其他-人員一" at bounding box center [370, 219] width 65 height 29
type input "互助1點(1)"
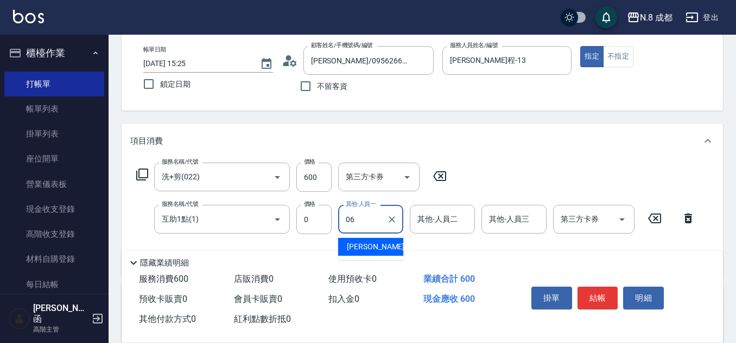
click at [377, 249] on span "[PERSON_NAME] -06" at bounding box center [381, 246] width 68 height 11
type input "[PERSON_NAME]-06"
click at [600, 294] on button "結帳" at bounding box center [597, 298] width 41 height 23
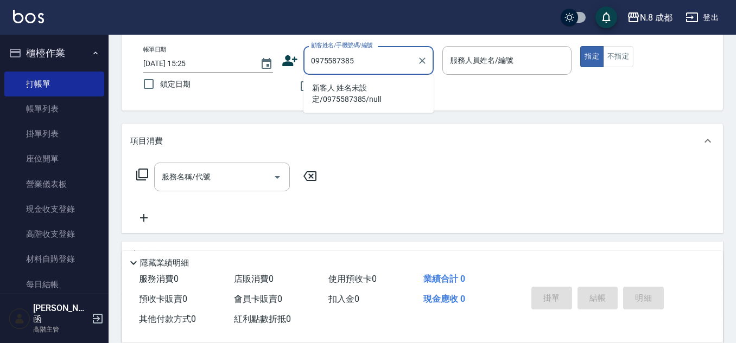
click at [347, 85] on li "新客人 姓名未設定/0975587385/null" at bounding box center [368, 93] width 130 height 29
type input "新客人 姓名未設定/0975587385/null"
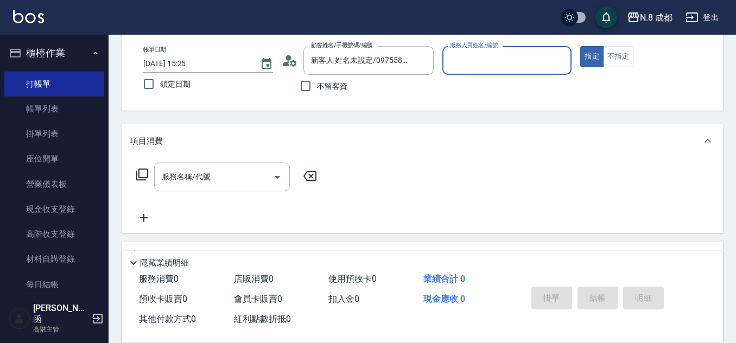
click at [518, 59] on input "服務人員姓名/編號" at bounding box center [507, 60] width 120 height 19
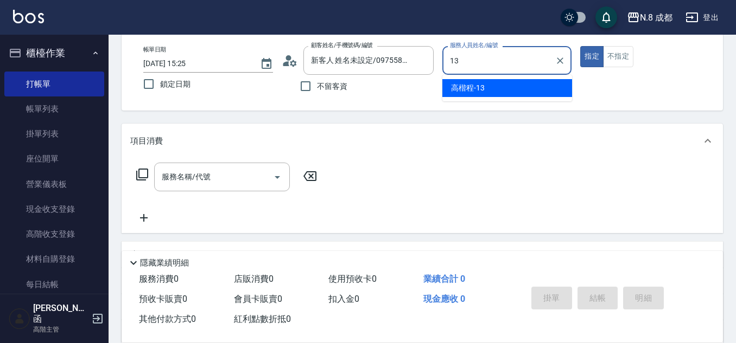
click at [492, 84] on div "[PERSON_NAME]程 -13" at bounding box center [507, 88] width 130 height 18
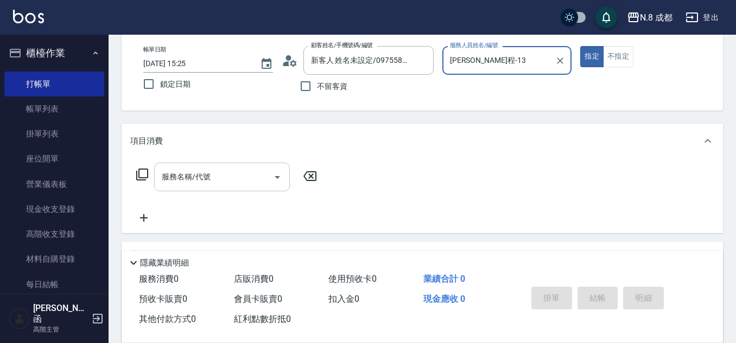
type input "[PERSON_NAME]程-13"
click at [207, 181] on input "服務名稱/代號" at bounding box center [214, 177] width 110 height 19
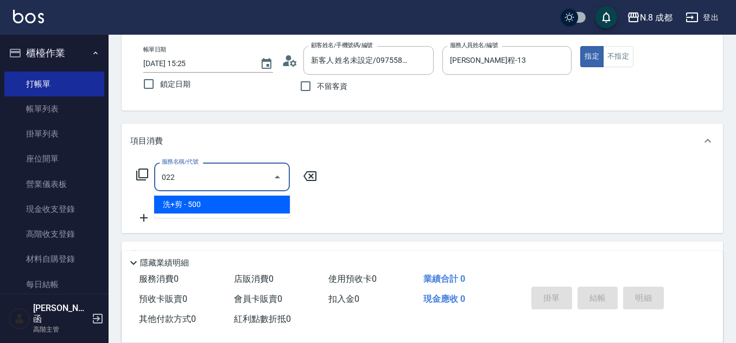
click at [215, 205] on span "洗+剪 - 500" at bounding box center [222, 205] width 136 height 18
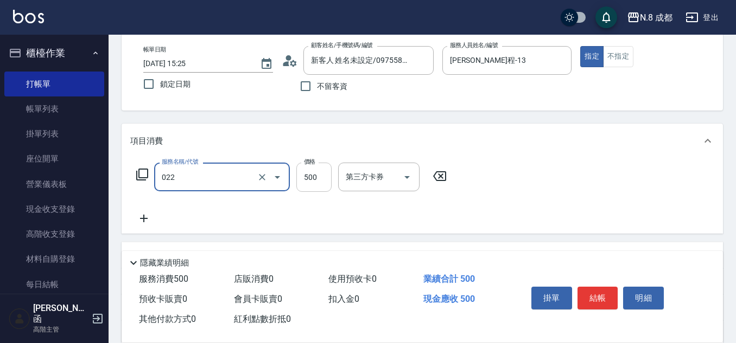
type input "洗+剪(022)"
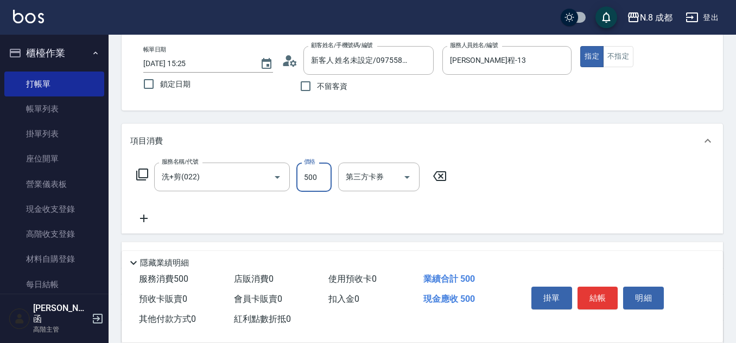
click at [318, 173] on input "500" at bounding box center [313, 177] width 35 height 29
type input "1600"
click at [148, 218] on icon at bounding box center [143, 218] width 27 height 13
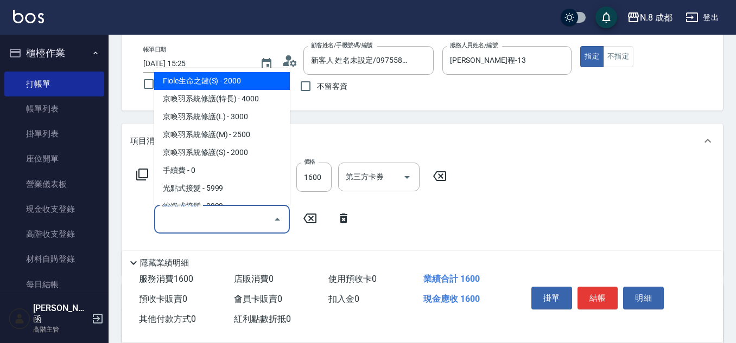
click at [188, 219] on input "服務名稱/代號" at bounding box center [214, 219] width 110 height 19
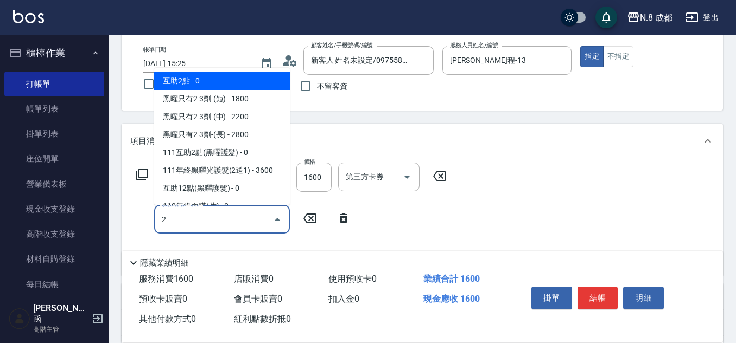
click at [214, 81] on span "互助2點 - 0" at bounding box center [222, 81] width 136 height 18
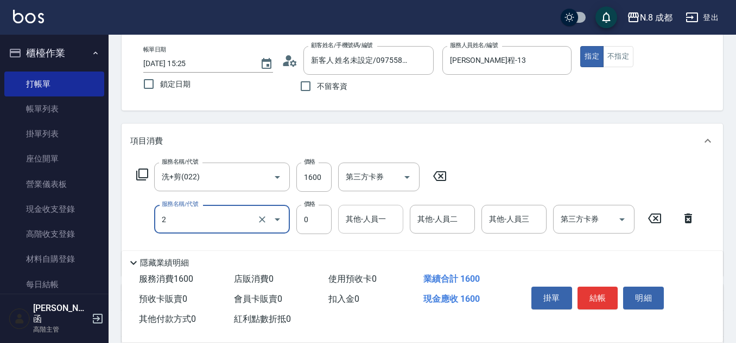
type input "互助2點(2)"
click at [384, 211] on input "其他-人員一" at bounding box center [370, 219] width 55 height 19
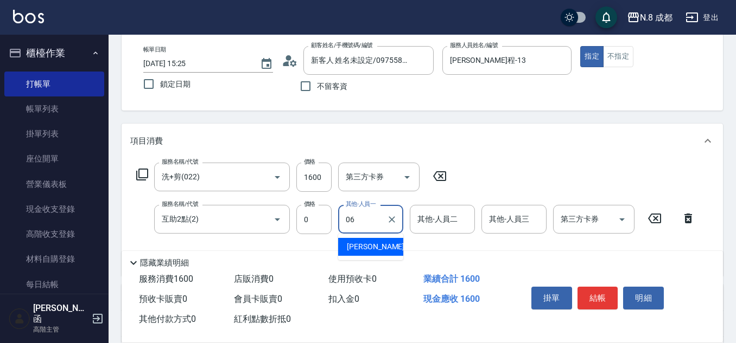
click at [374, 250] on span "[PERSON_NAME] -06" at bounding box center [381, 246] width 68 height 11
type input "[PERSON_NAME]-06"
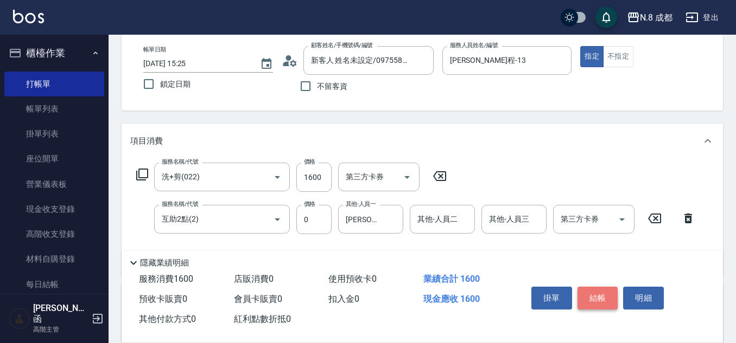
click at [588, 291] on button "結帳" at bounding box center [597, 298] width 41 height 23
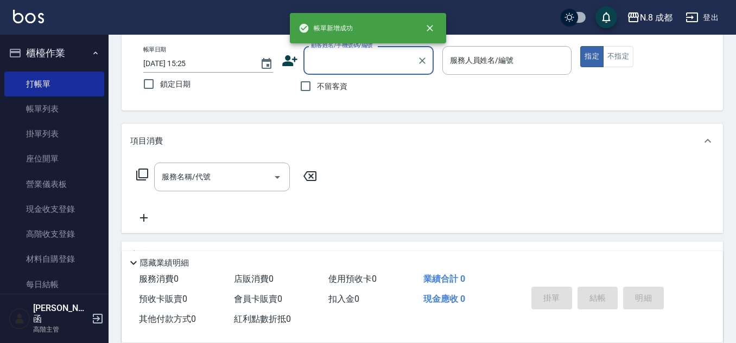
scroll to position [0, 0]
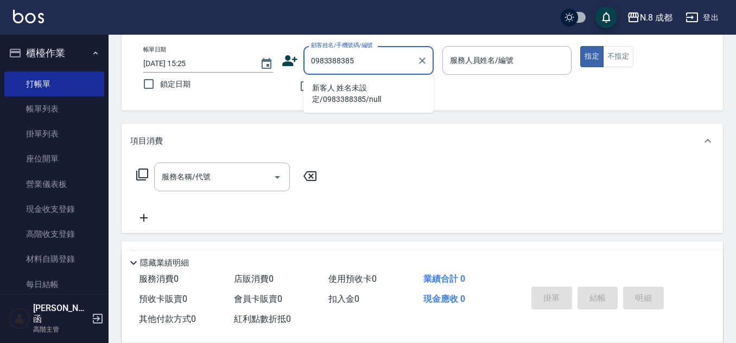
click at [345, 90] on li "新客人 姓名未設定/0983388385/null" at bounding box center [368, 93] width 130 height 29
type input "新客人 姓名未設定/0983388385/null"
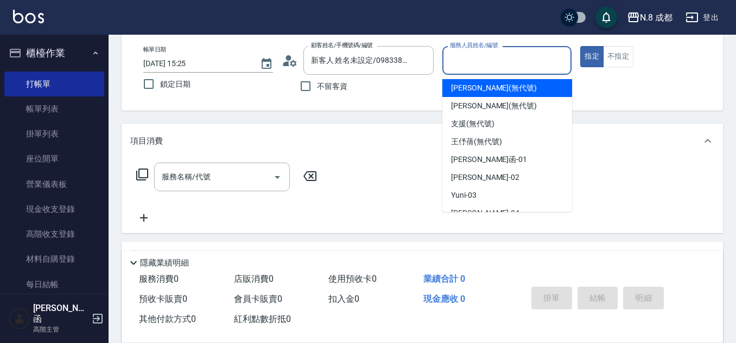
click at [518, 52] on input "服務人員姓名/編號" at bounding box center [507, 60] width 120 height 19
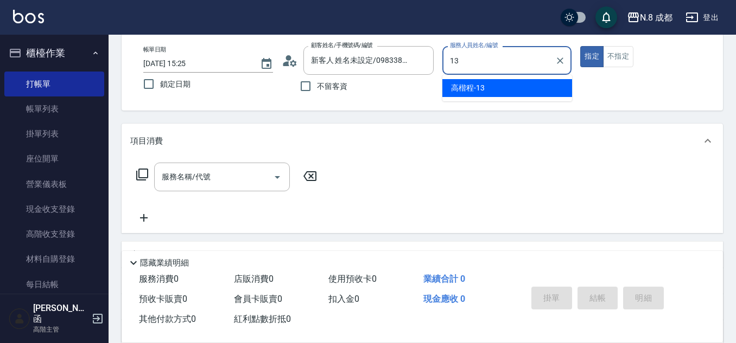
click at [500, 84] on div "[PERSON_NAME]程 -13" at bounding box center [507, 88] width 130 height 18
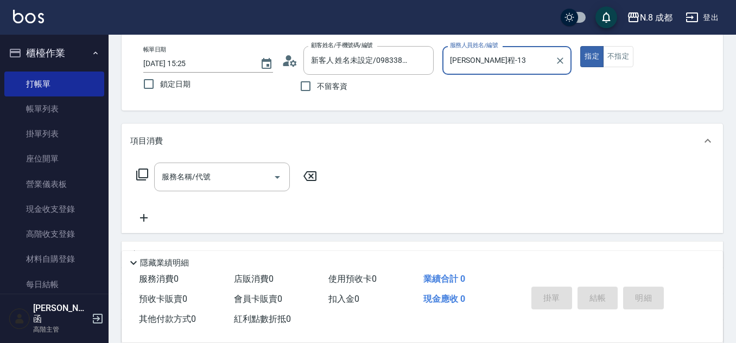
type input "[PERSON_NAME]程-13"
click at [200, 175] on input "服務名稱/代號" at bounding box center [214, 177] width 110 height 19
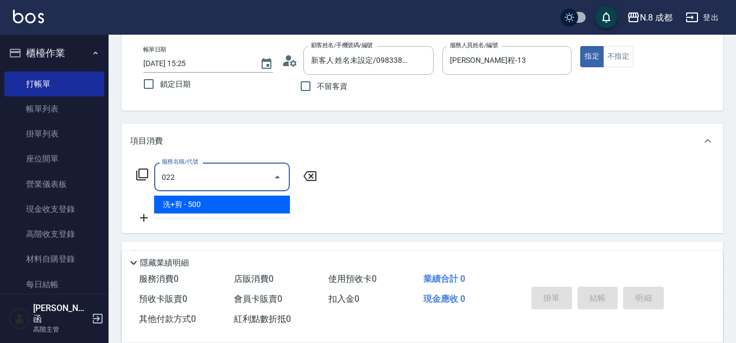
drag, startPoint x: 205, startPoint y: 199, endPoint x: 296, endPoint y: 199, distance: 91.2
click at [207, 199] on span "洗+剪 - 500" at bounding box center [222, 205] width 136 height 18
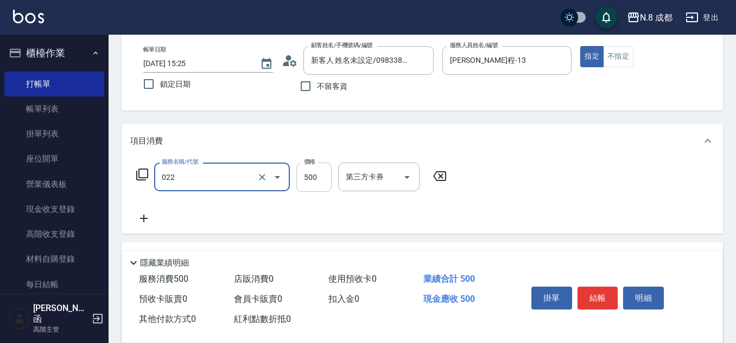
type input "洗+剪(022)"
click at [314, 184] on input "500" at bounding box center [313, 177] width 35 height 29
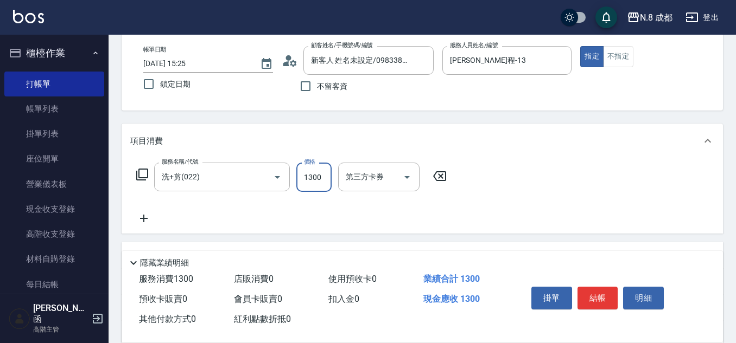
type input "1300"
click at [152, 218] on icon at bounding box center [143, 218] width 27 height 13
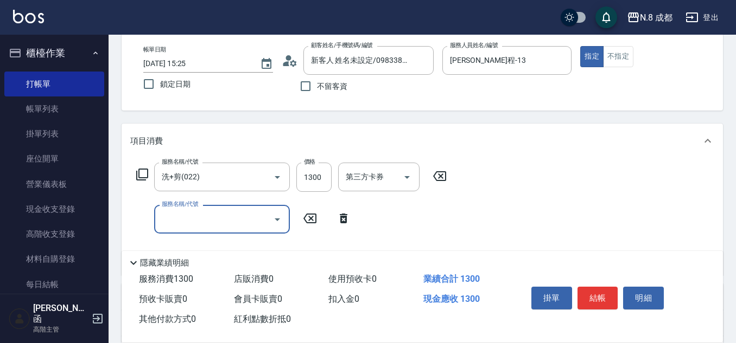
click at [186, 219] on input "服務名稱/代號" at bounding box center [214, 219] width 110 height 19
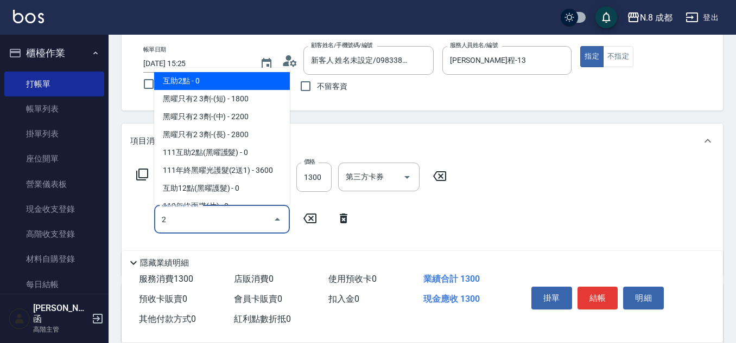
click at [236, 82] on span "互助2點 - 0" at bounding box center [222, 81] width 136 height 18
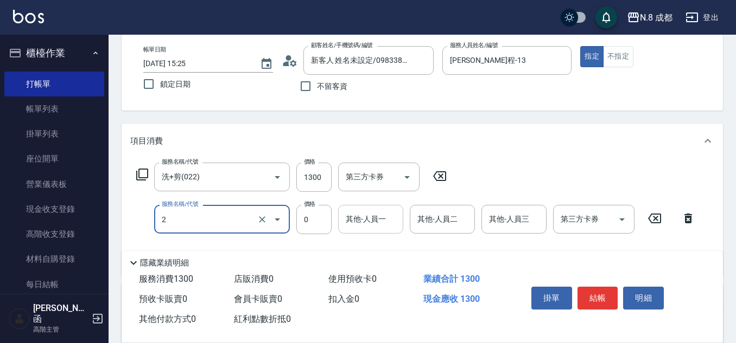
type input "互助2點(2)"
click at [371, 229] on input "其他-人員一" at bounding box center [370, 219] width 55 height 19
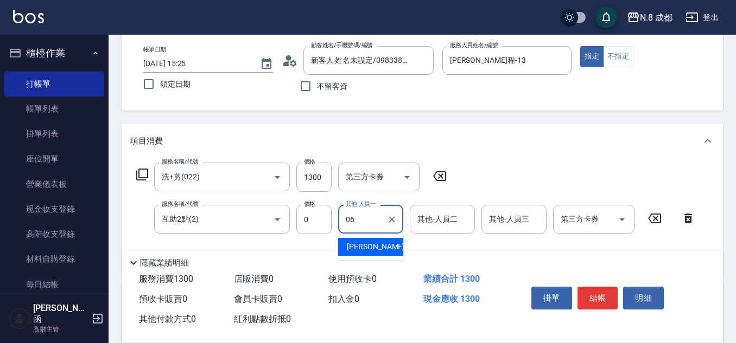
click at [364, 240] on div "[PERSON_NAME] -06" at bounding box center [370, 247] width 65 height 18
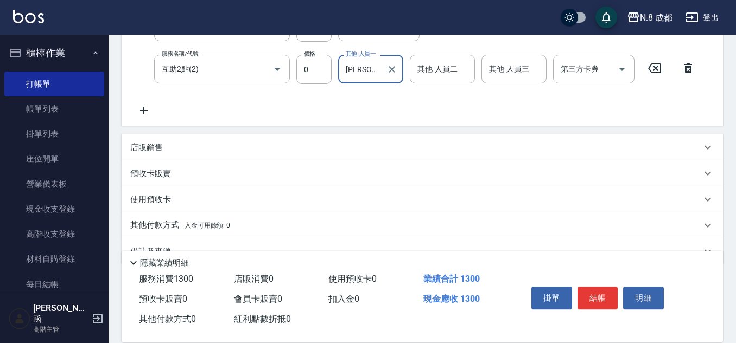
scroll to position [217, 0]
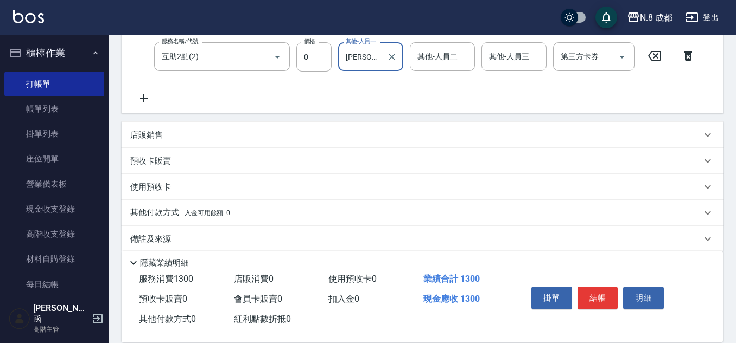
type input "[PERSON_NAME]-06"
click at [156, 130] on p "店販銷售" at bounding box center [146, 135] width 33 height 11
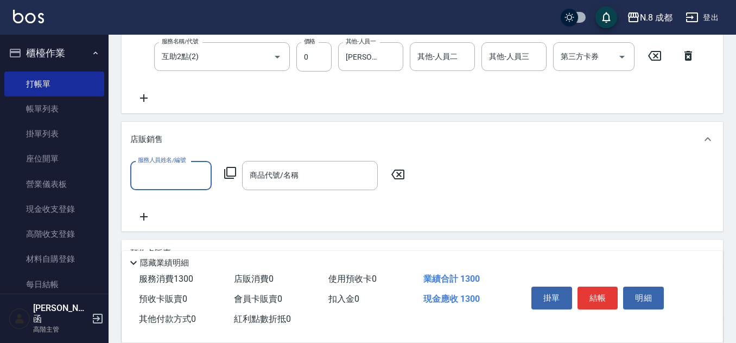
scroll to position [0, 0]
click at [190, 174] on input "服務人員姓名/編號" at bounding box center [171, 175] width 72 height 19
click at [192, 204] on div "[PERSON_NAME]程 -13" at bounding box center [170, 204] width 81 height 18
type input "[PERSON_NAME]程-13"
click at [233, 167] on icon at bounding box center [230, 173] width 13 height 13
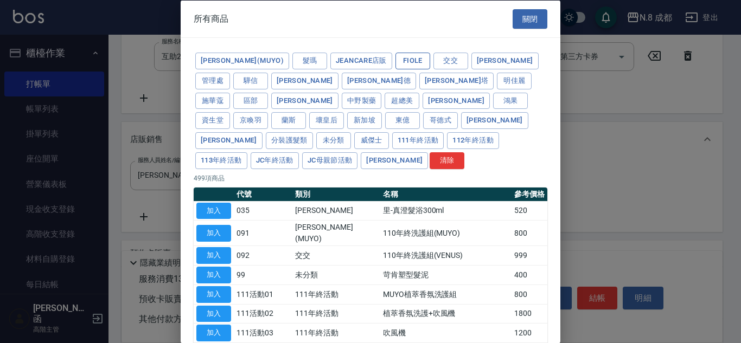
click at [396, 65] on button "Fiole" at bounding box center [413, 61] width 35 height 17
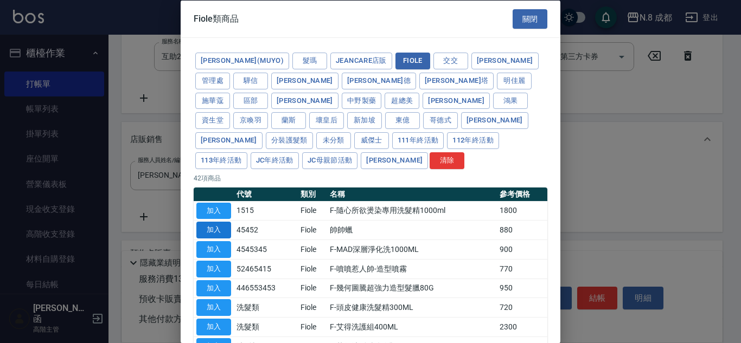
click at [219, 222] on button "加入" at bounding box center [213, 230] width 35 height 17
type input "帥帥蠟"
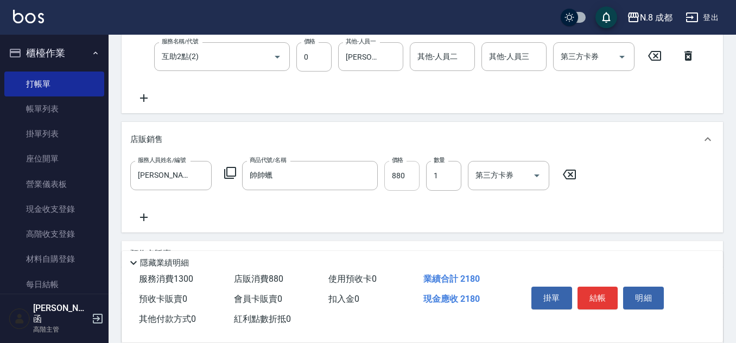
click at [414, 174] on input "880" at bounding box center [401, 175] width 35 height 29
type input "855"
click at [228, 172] on icon at bounding box center [230, 173] width 13 height 13
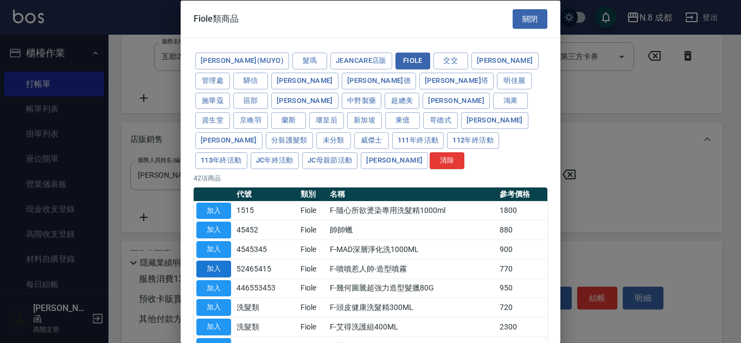
click at [223, 260] on button "加入" at bounding box center [213, 268] width 35 height 17
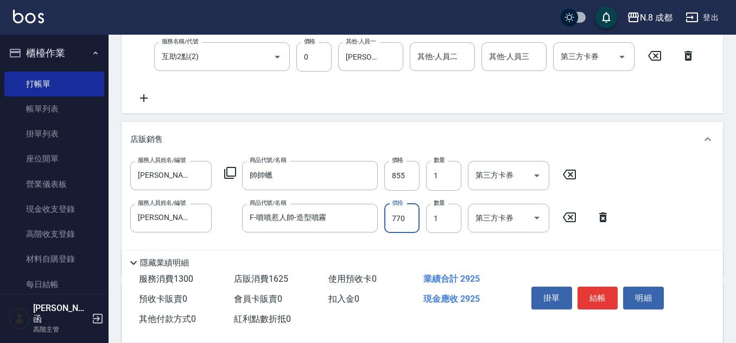
click at [406, 220] on input "770" at bounding box center [401, 218] width 35 height 29
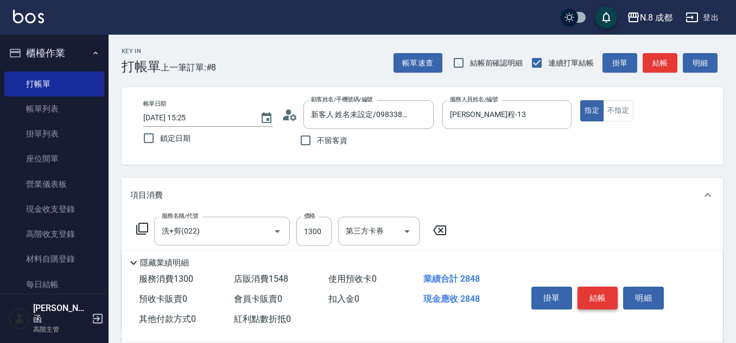
type input "693"
click at [596, 291] on button "結帳" at bounding box center [597, 298] width 41 height 23
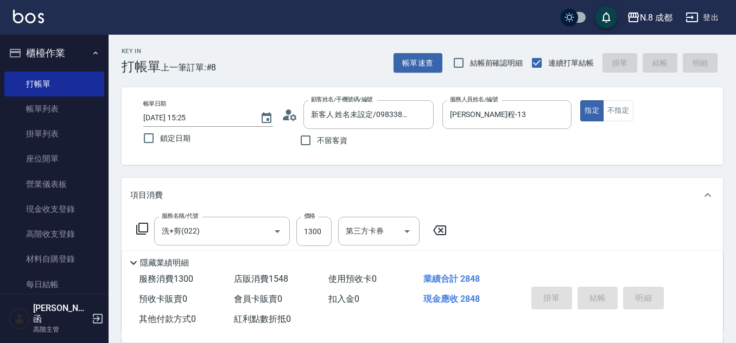
type input "[DATE] 15:27"
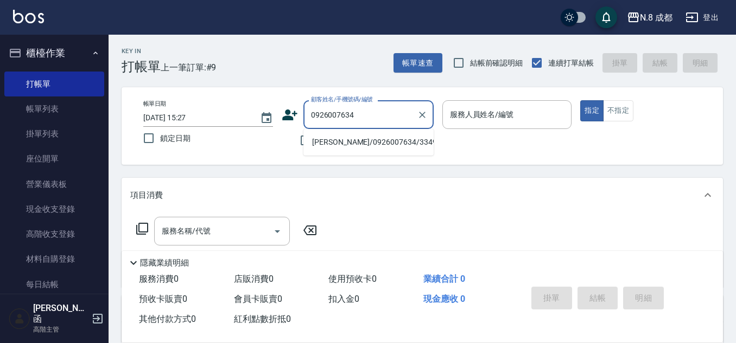
click at [364, 143] on li "[PERSON_NAME]/0926007634/334935" at bounding box center [368, 142] width 130 height 18
type input "[PERSON_NAME]/0926007634/334935"
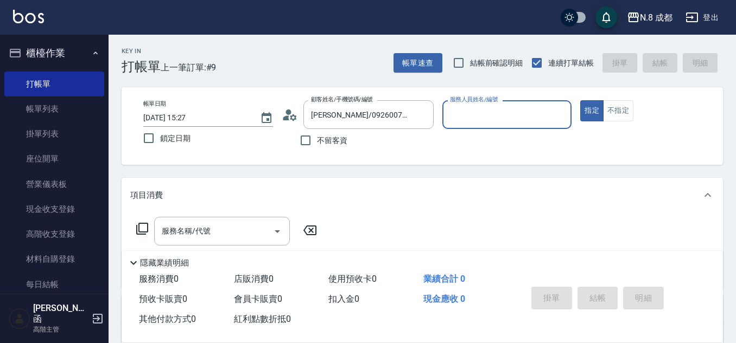
click at [507, 120] on input "服務人員姓名/編號" at bounding box center [507, 114] width 120 height 19
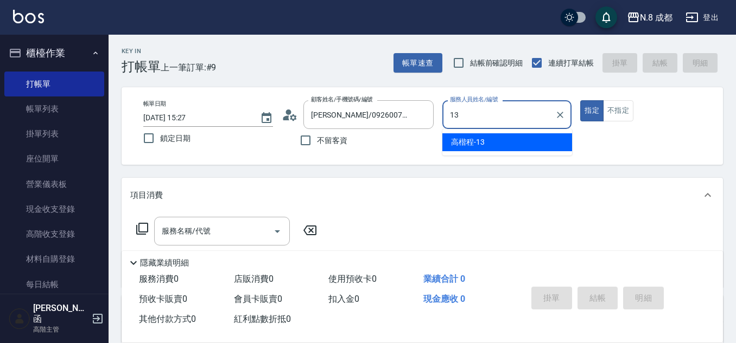
click at [477, 148] on div "[PERSON_NAME]程 -13" at bounding box center [507, 142] width 130 height 18
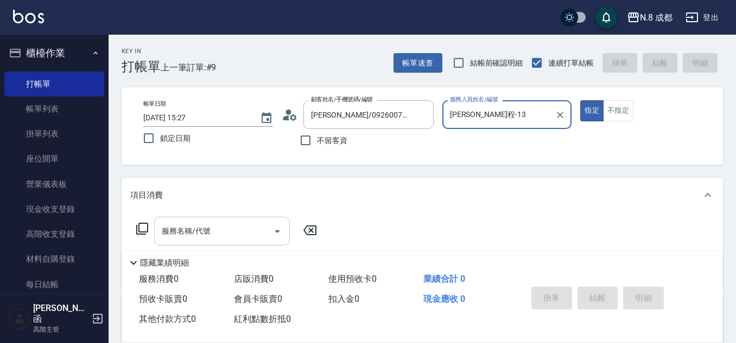
type input "[PERSON_NAME]程-13"
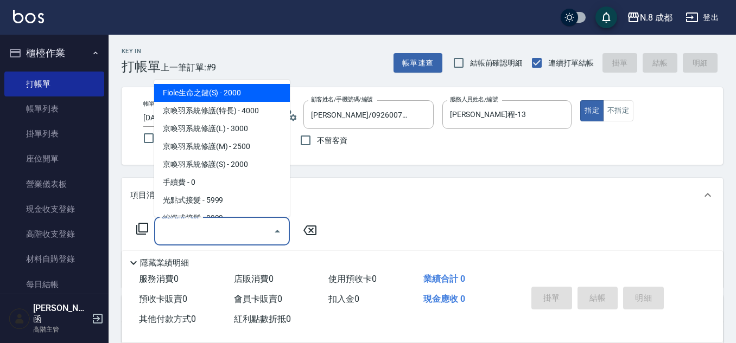
click at [227, 229] on input "服務名稱/代號" at bounding box center [214, 231] width 110 height 19
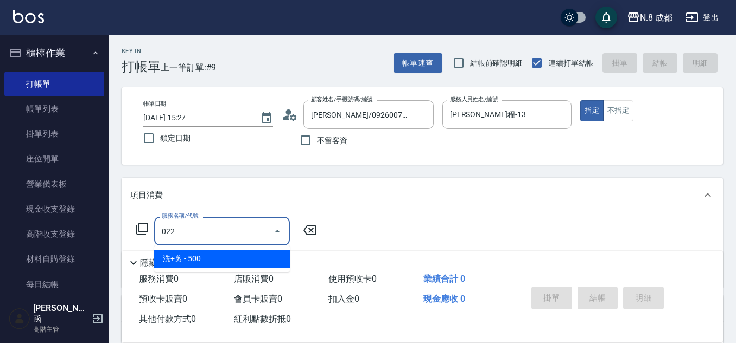
click at [215, 254] on span "洗+剪 - 500" at bounding box center [222, 259] width 136 height 18
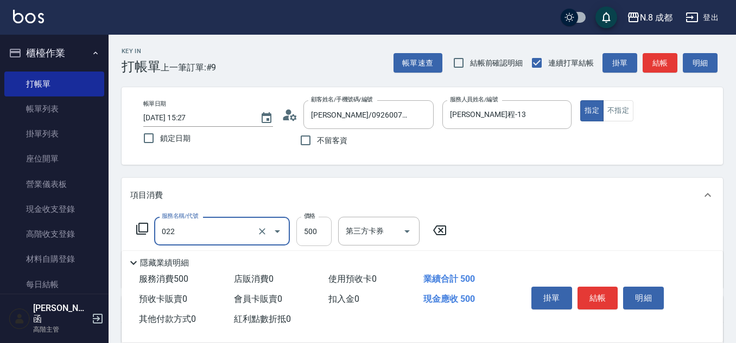
type input "洗+剪(022)"
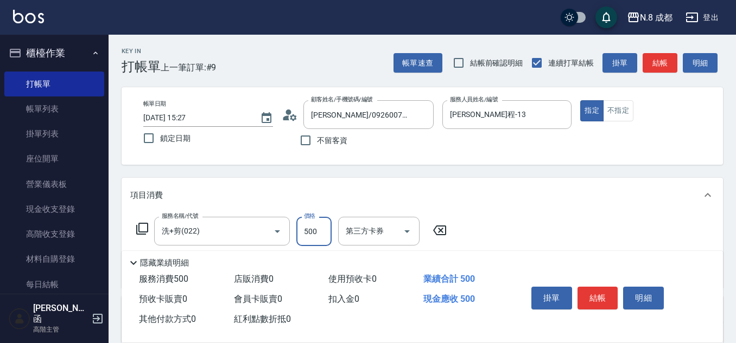
click at [310, 228] on input "500" at bounding box center [313, 231] width 35 height 29
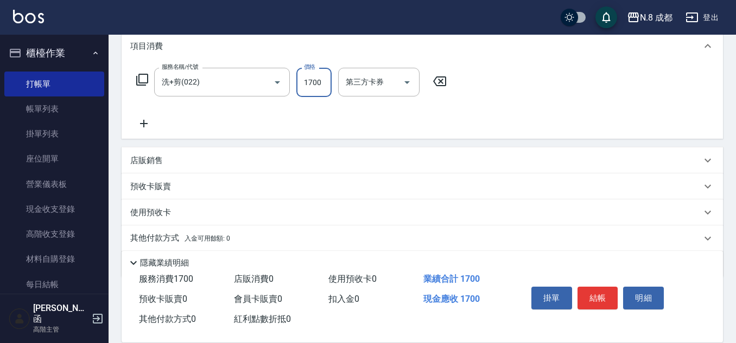
scroll to position [163, 0]
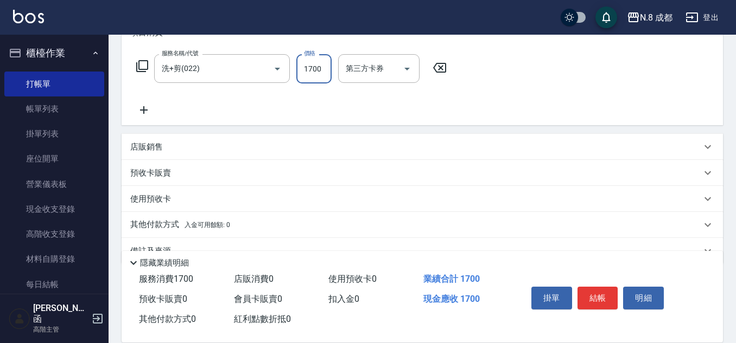
type input "1700"
click at [148, 108] on icon at bounding box center [143, 110] width 27 height 13
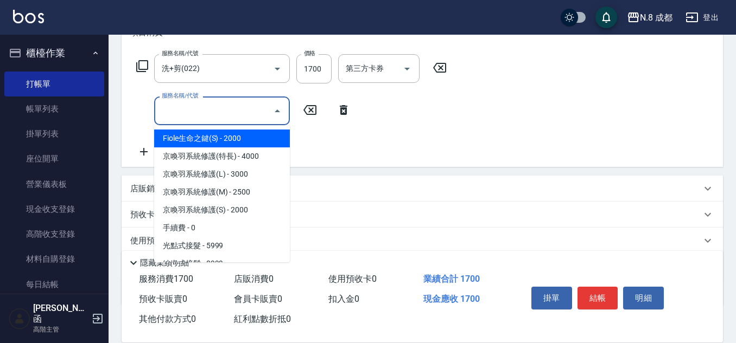
click at [177, 119] on input "服務名稱/代號" at bounding box center [214, 110] width 110 height 19
click at [186, 138] on span "互助3點 - 0" at bounding box center [222, 139] width 136 height 18
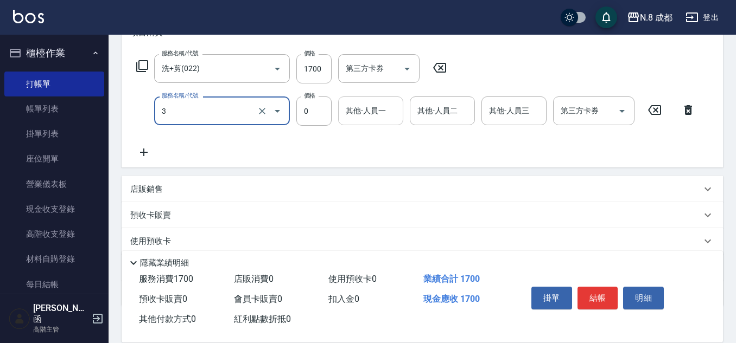
click at [384, 122] on div "其他-人員一" at bounding box center [370, 111] width 65 height 29
type input "互助3點(3)"
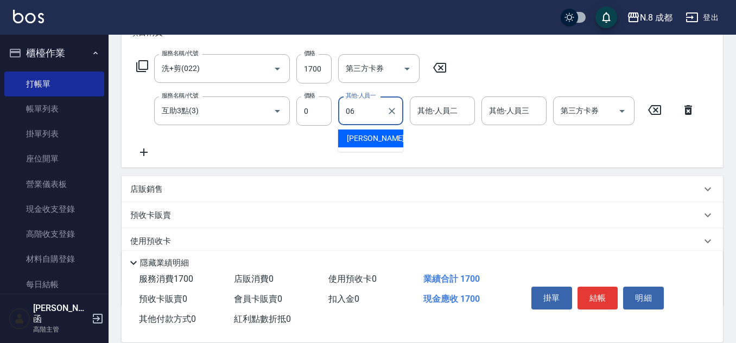
click at [368, 139] on span "[PERSON_NAME] -06" at bounding box center [381, 138] width 68 height 11
type input "[PERSON_NAME]-06"
click at [603, 291] on button "結帳" at bounding box center [597, 298] width 41 height 23
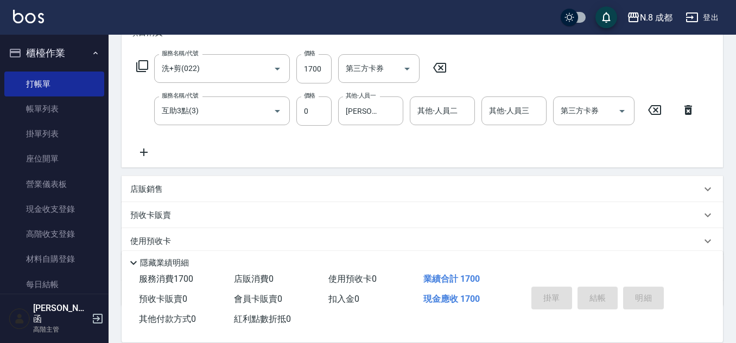
type input "[DATE] 15:34"
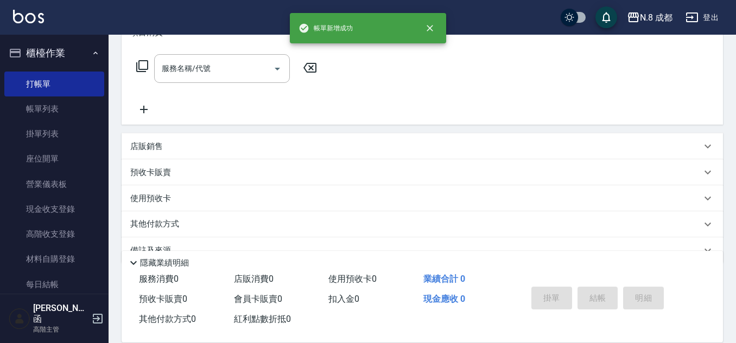
scroll to position [0, 0]
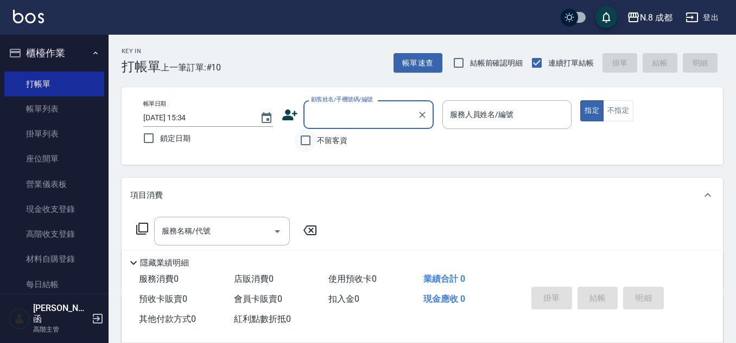
click at [314, 140] on input "不留客資" at bounding box center [305, 140] width 23 height 23
checkbox input "true"
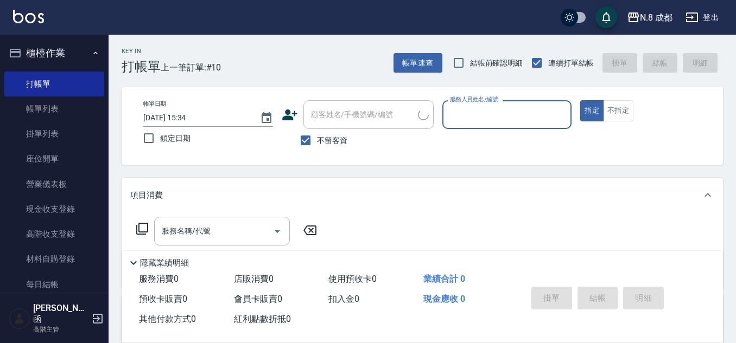
click at [481, 120] on input "服務人員姓名/編號" at bounding box center [507, 114] width 120 height 19
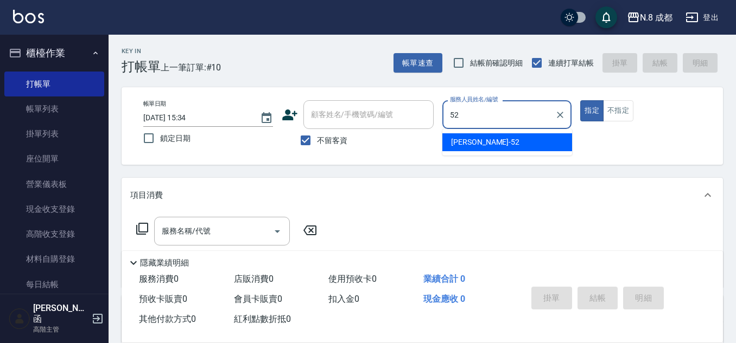
drag, startPoint x: 486, startPoint y: 141, endPoint x: 248, endPoint y: 168, distance: 239.3
click at [485, 140] on div "[PERSON_NAME]-52" at bounding box center [507, 142] width 130 height 18
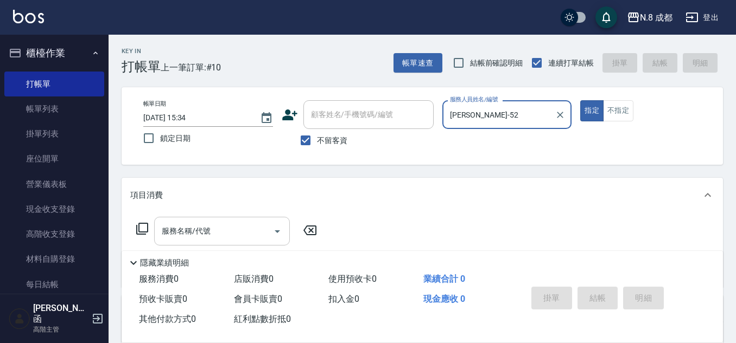
type input "[PERSON_NAME]-52"
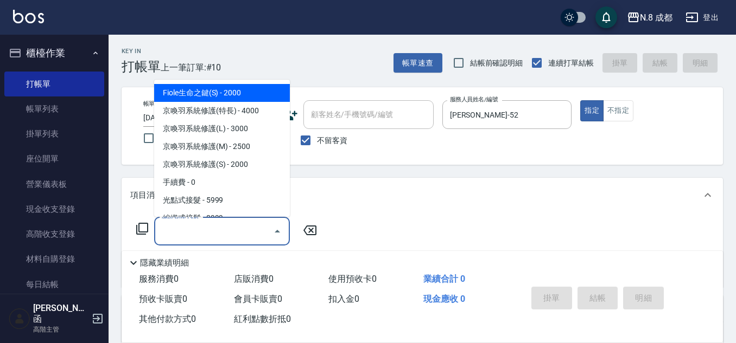
click at [189, 229] on input "服務名稱/代號" at bounding box center [214, 231] width 110 height 19
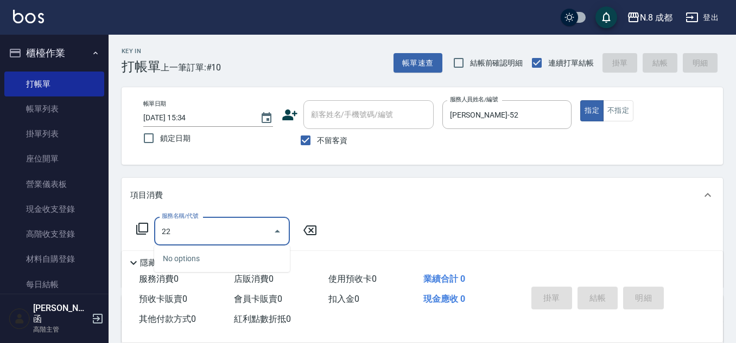
click at [203, 253] on div "No options" at bounding box center [222, 259] width 136 height 27
drag, startPoint x: 202, startPoint y: 233, endPoint x: 158, endPoint y: 231, distance: 44.0
click at [158, 231] on div "22 服務名稱/代號" at bounding box center [222, 231] width 136 height 29
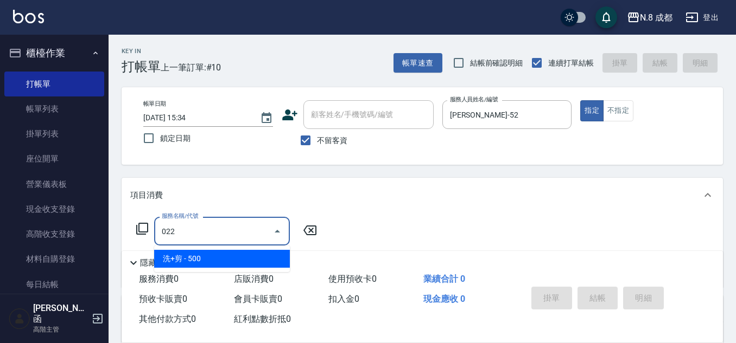
drag, startPoint x: 209, startPoint y: 257, endPoint x: 214, endPoint y: 251, distance: 7.7
click at [210, 258] on span "洗+剪 - 500" at bounding box center [222, 259] width 136 height 18
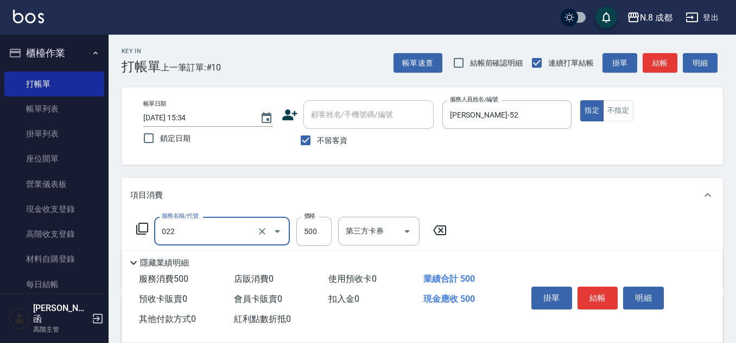
scroll to position [54, 0]
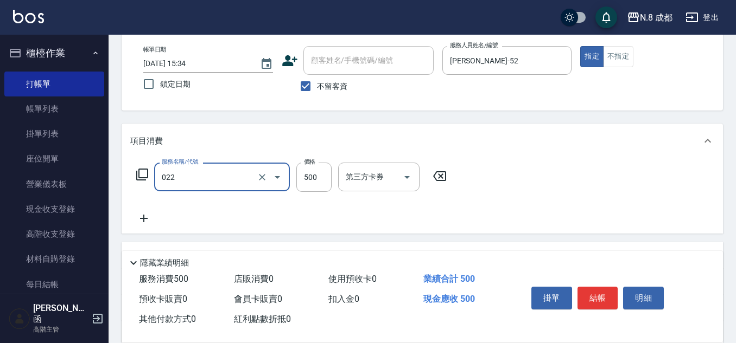
type input "洗+剪(022)"
click at [151, 218] on icon at bounding box center [143, 218] width 27 height 13
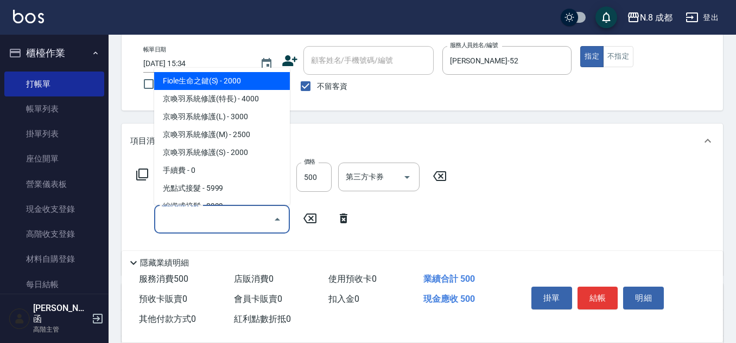
click at [173, 218] on input "服務名稱/代號" at bounding box center [214, 219] width 110 height 19
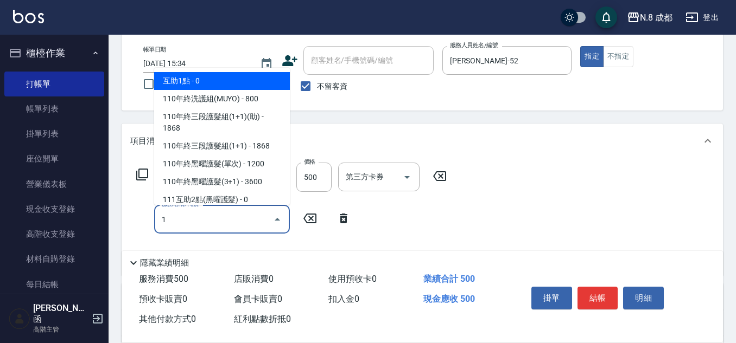
click at [214, 78] on span "互助1點 - 0" at bounding box center [222, 81] width 136 height 18
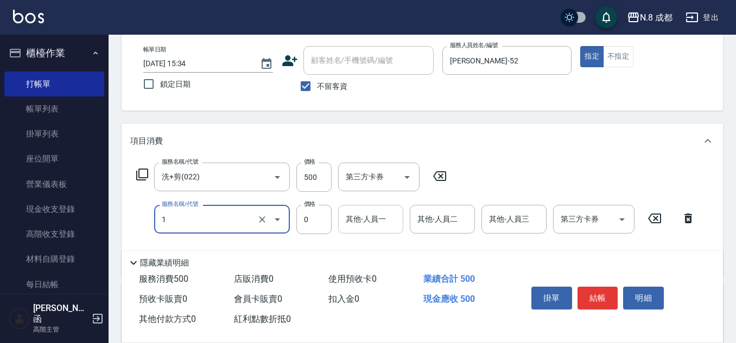
type input "互助1點(1)"
click at [367, 220] on input "其他-人員一" at bounding box center [370, 219] width 55 height 19
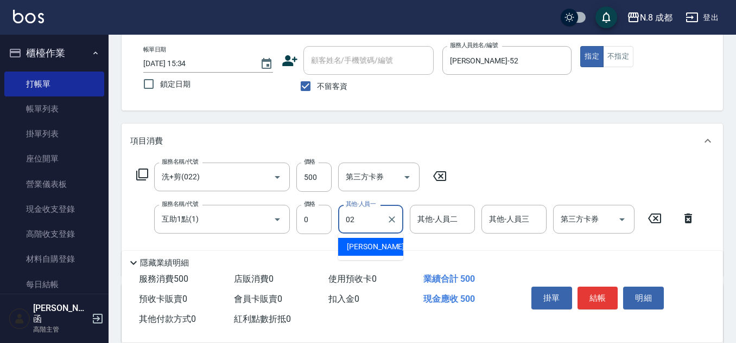
drag, startPoint x: 377, startPoint y: 252, endPoint x: 496, endPoint y: 251, distance: 118.8
click at [377, 252] on span "[PERSON_NAME]-02" at bounding box center [381, 246] width 68 height 11
type input "[PERSON_NAME]-02"
click at [597, 296] on button "結帳" at bounding box center [597, 298] width 41 height 23
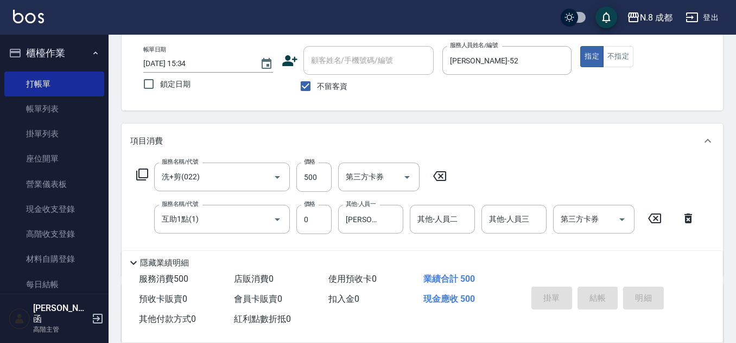
type input "[DATE] 15:52"
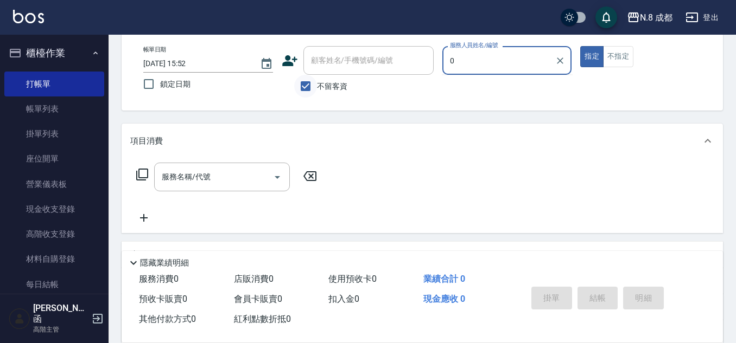
type input "0"
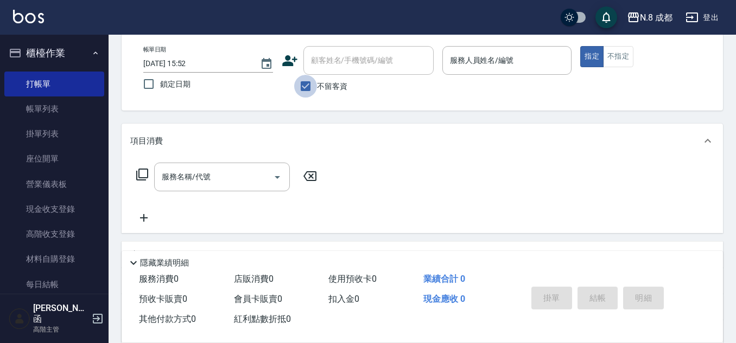
drag, startPoint x: 316, startPoint y: 88, endPoint x: 327, endPoint y: 66, distance: 24.8
click at [317, 88] on label "不留客資" at bounding box center [320, 86] width 53 height 23
click at [317, 88] on input "不留客資" at bounding box center [305, 86] width 23 height 23
checkbox input "false"
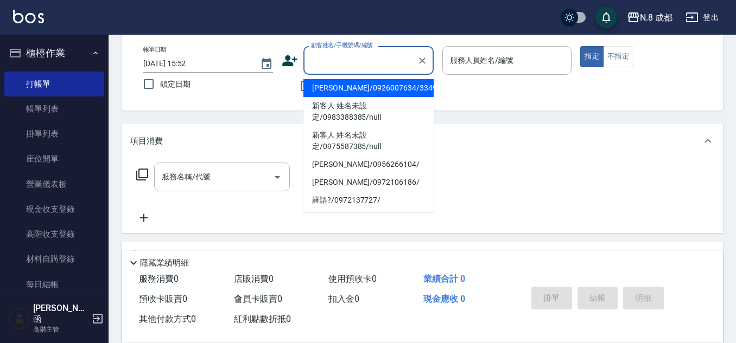
click at [327, 66] on input "顧客姓名/手機號碼/編號" at bounding box center [360, 60] width 104 height 19
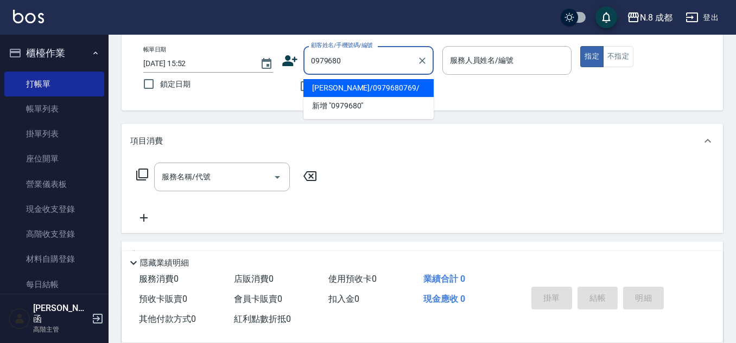
click at [381, 87] on li "[PERSON_NAME]/0979680769/" at bounding box center [368, 88] width 130 height 18
type input "[PERSON_NAME]/0979680769/"
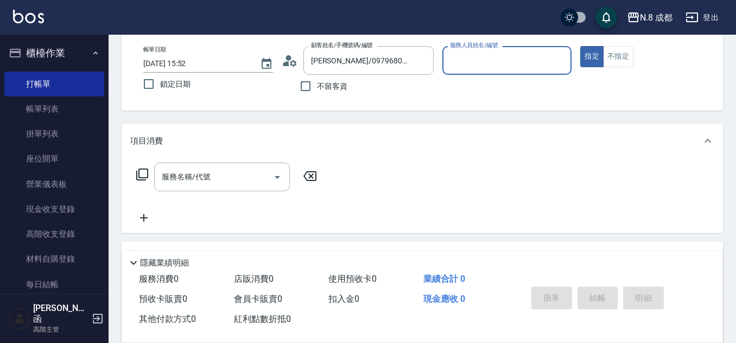
type input "[PERSON_NAME]-09"
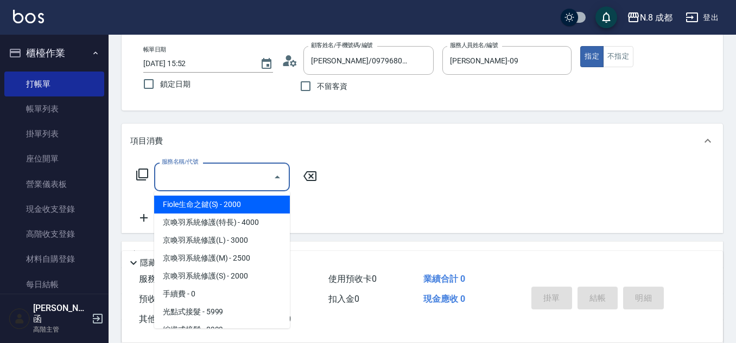
click at [234, 181] on input "服務名稱/代號" at bounding box center [214, 177] width 110 height 19
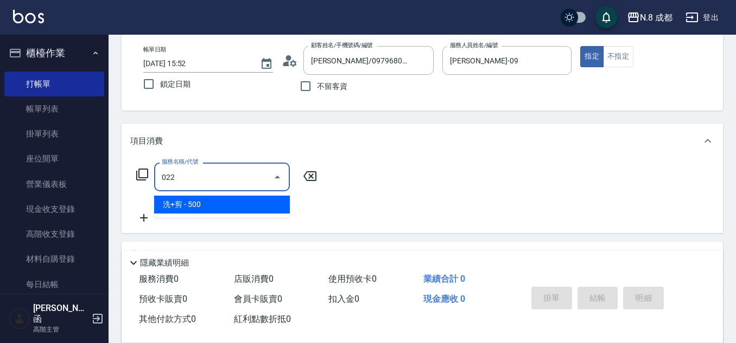
click at [220, 205] on span "洗+剪 - 500" at bounding box center [222, 205] width 136 height 18
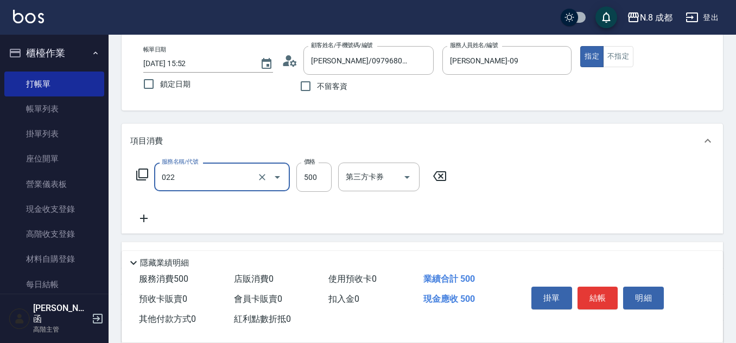
type input "洗+剪(022)"
click at [149, 218] on icon at bounding box center [143, 218] width 27 height 13
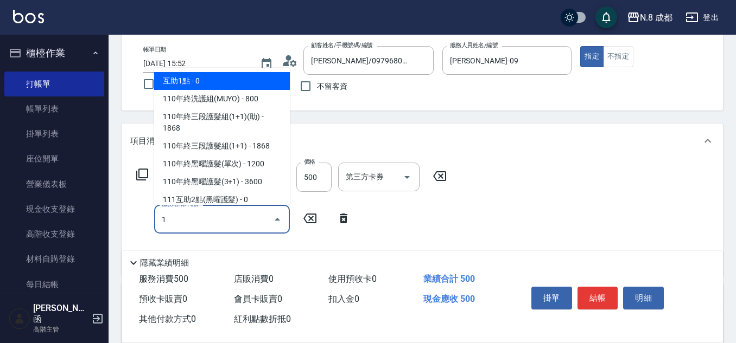
click at [207, 76] on span "互助1點 - 0" at bounding box center [222, 81] width 136 height 18
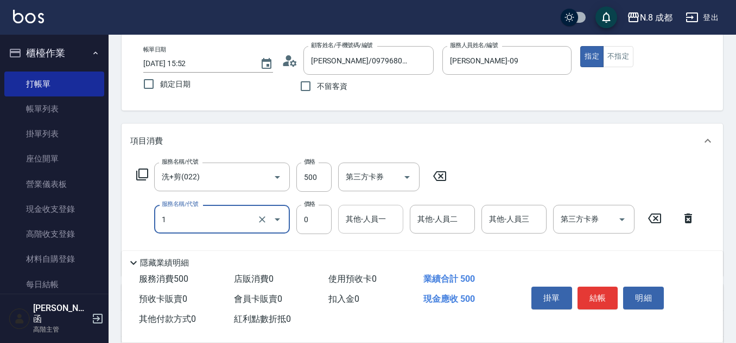
type input "互助1點(1)"
click at [359, 222] on input "其他-人員一" at bounding box center [370, 219] width 55 height 19
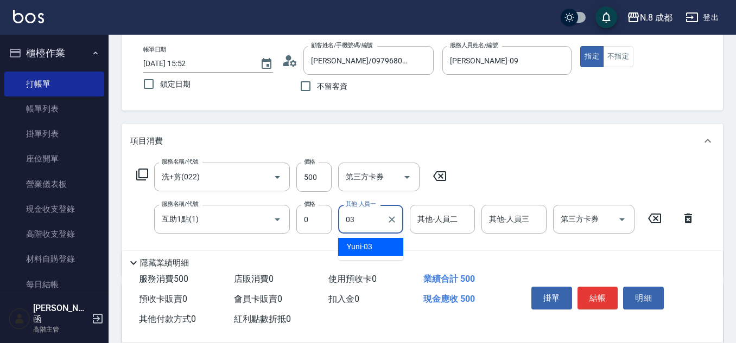
click at [372, 242] on span "Yuni -03" at bounding box center [360, 246] width 26 height 11
type input "Yuni-03"
click at [607, 295] on button "結帳" at bounding box center [597, 298] width 41 height 23
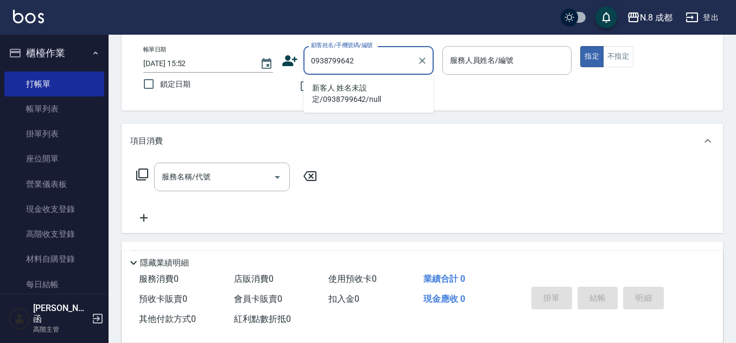
click at [346, 92] on li "新客人 姓名未設定/0938799642/null" at bounding box center [368, 93] width 130 height 29
type input "新客人 姓名未設定/0938799642/null"
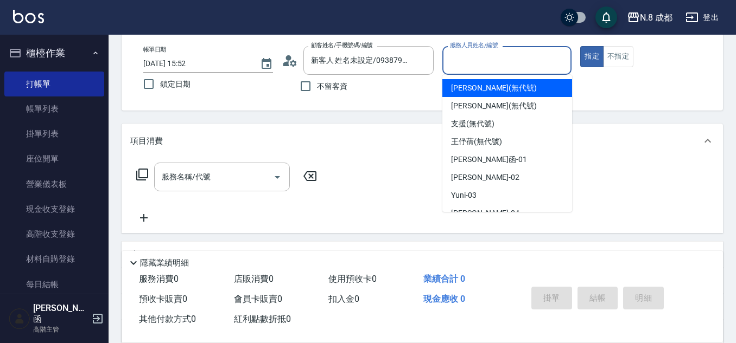
click at [514, 61] on input "服務人員姓名/編號" at bounding box center [507, 60] width 120 height 19
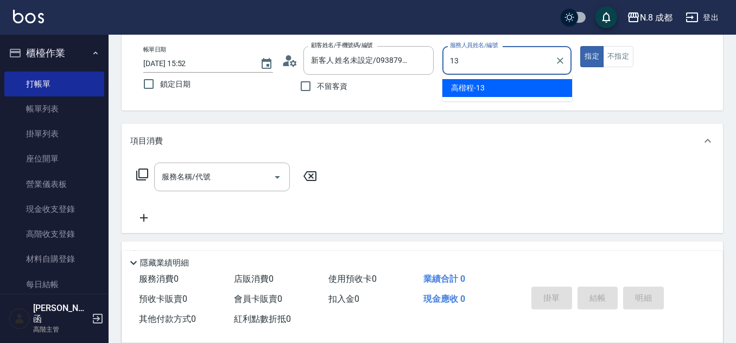
click at [493, 97] on div "[PERSON_NAME]程 -13" at bounding box center [507, 88] width 130 height 18
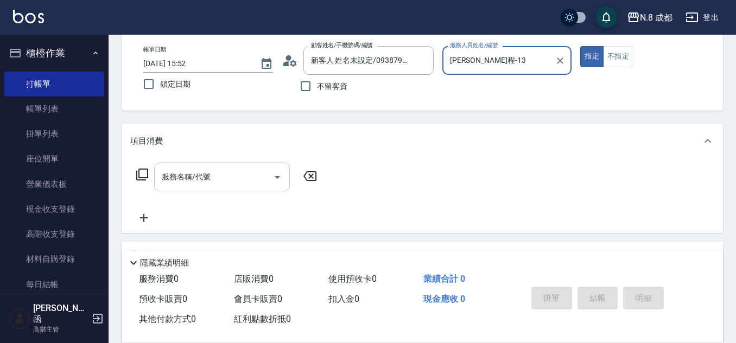
type input "[PERSON_NAME]程-13"
click at [208, 181] on input "服務名稱/代號" at bounding box center [214, 177] width 110 height 19
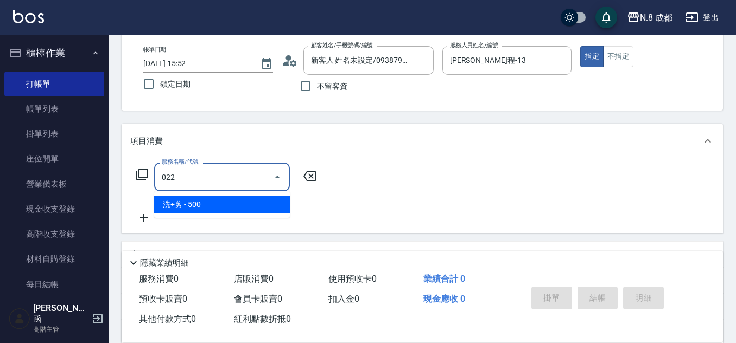
click at [211, 206] on span "洗+剪 - 500" at bounding box center [222, 205] width 136 height 18
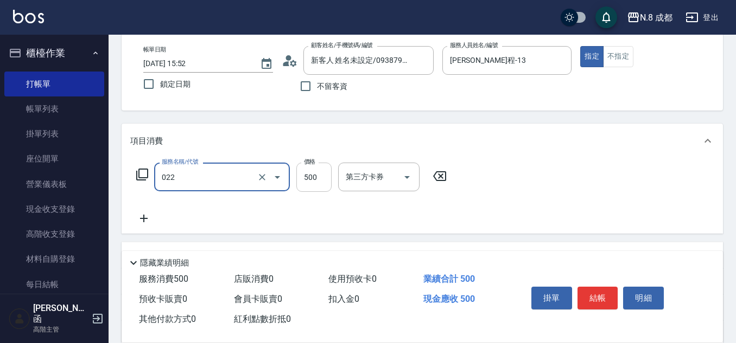
type input "洗+剪(022)"
click at [309, 182] on input "500" at bounding box center [313, 177] width 35 height 29
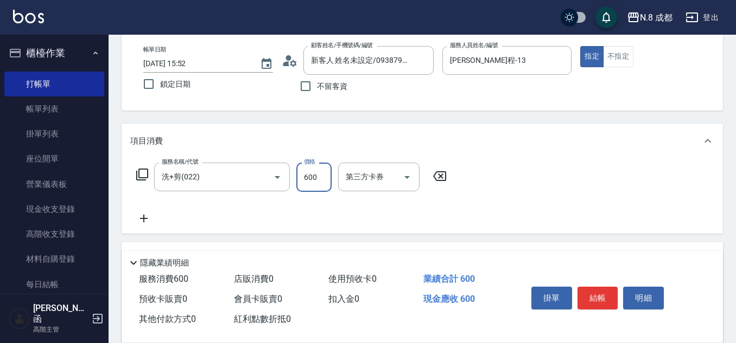
type input "600"
drag, startPoint x: 149, startPoint y: 218, endPoint x: 205, endPoint y: 218, distance: 55.9
click at [160, 218] on div "服務名稱/代號 洗+剪(022) 服務名稱/代號 價格 600 價格 第三方卡券 第三方卡券" at bounding box center [291, 194] width 323 height 62
drag, startPoint x: 207, startPoint y: 216, endPoint x: 210, endPoint y: 205, distance: 11.9
click at [207, 215] on div "服務名稱/代號 洗+剪(022) 服務名稱/代號 價格 600 價格 第三方卡券 第三方卡券" at bounding box center [291, 194] width 323 height 62
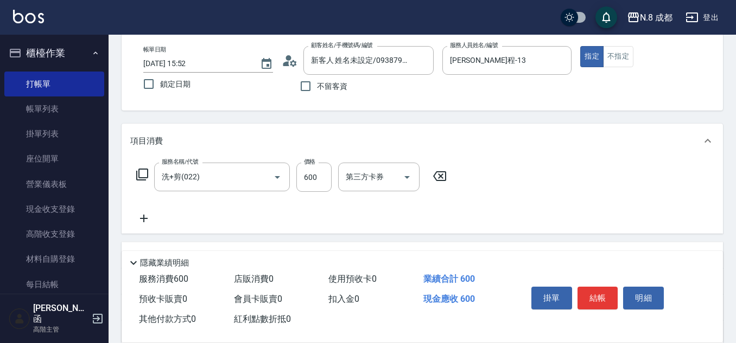
drag, startPoint x: 143, startPoint y: 219, endPoint x: 151, endPoint y: 219, distance: 8.1
click at [151, 219] on icon at bounding box center [143, 218] width 27 height 13
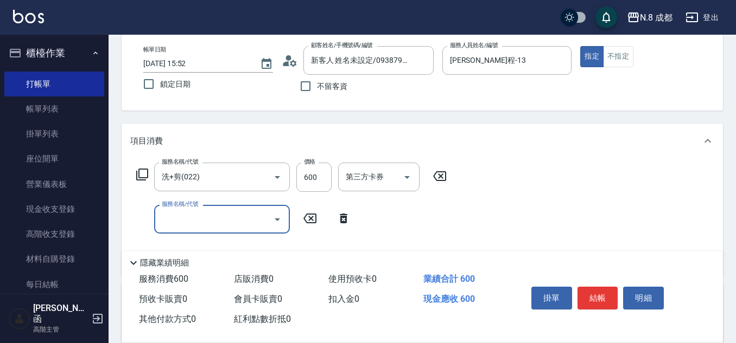
click at [194, 214] on div "服務名稱/代號 服務名稱/代號" at bounding box center [222, 219] width 136 height 29
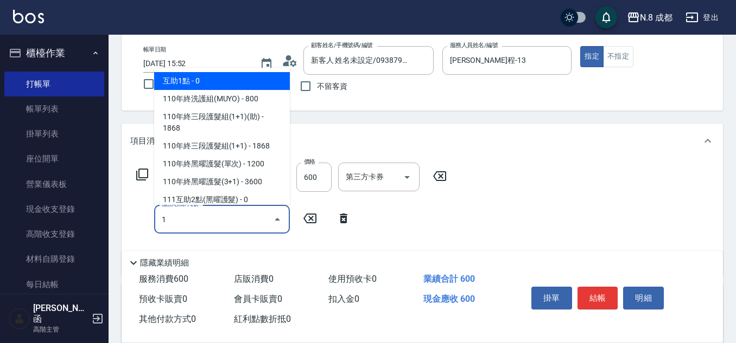
click at [220, 78] on span "互助1點 - 0" at bounding box center [222, 81] width 136 height 18
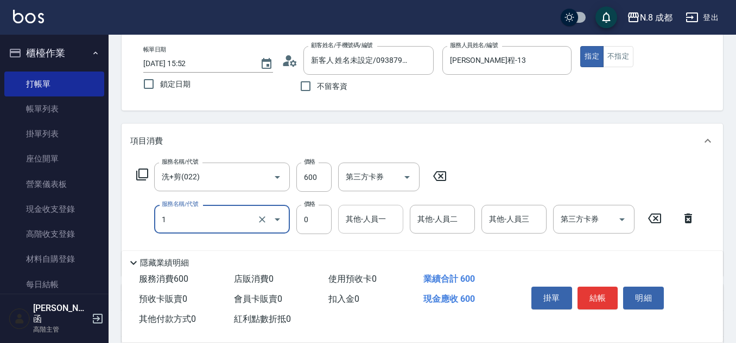
type input "互助1點(1)"
click at [382, 220] on input "其他-人員一" at bounding box center [370, 219] width 55 height 19
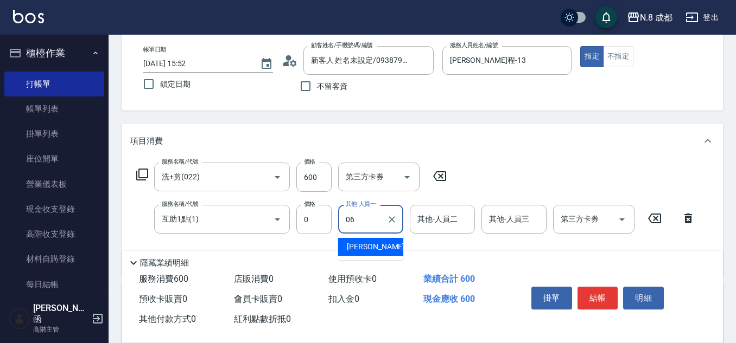
click at [377, 243] on span "[PERSON_NAME] -06" at bounding box center [381, 246] width 68 height 11
type input "[PERSON_NAME]-06"
click at [602, 287] on button "結帳" at bounding box center [597, 298] width 41 height 23
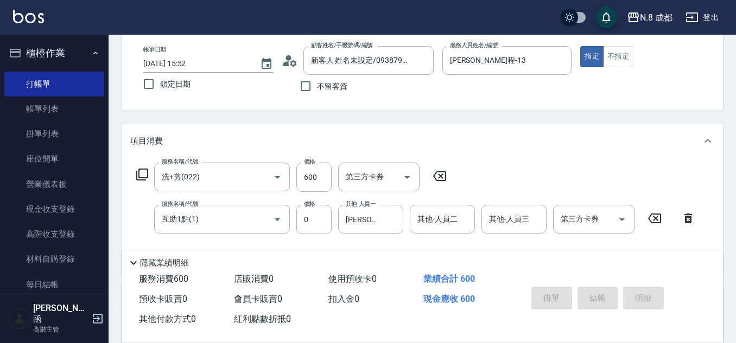
type input "[DATE] 15:57"
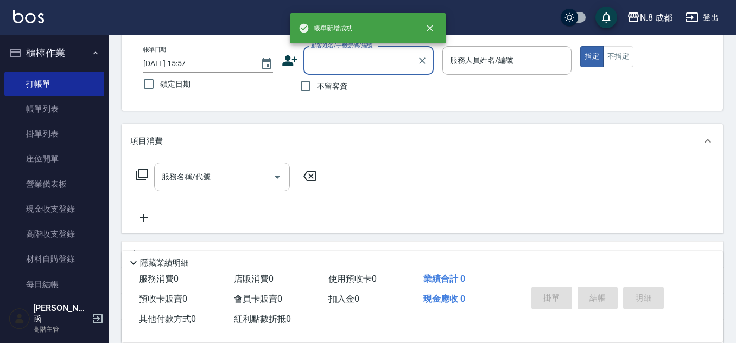
scroll to position [0, 0]
